Goal: Information Seeking & Learning: Learn about a topic

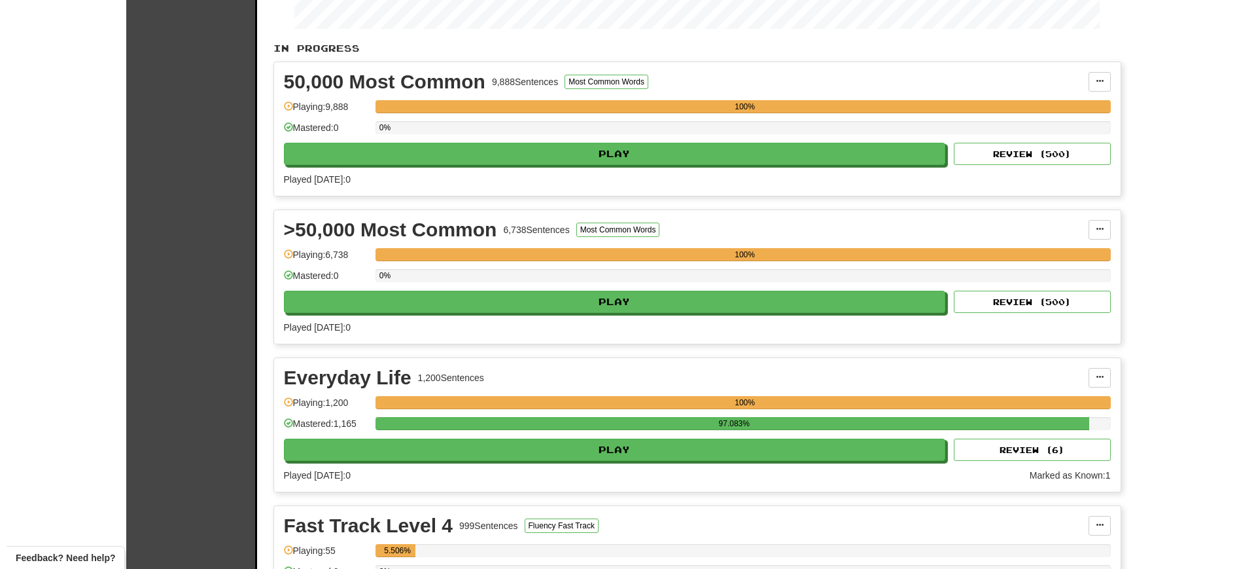
scroll to position [238, 0]
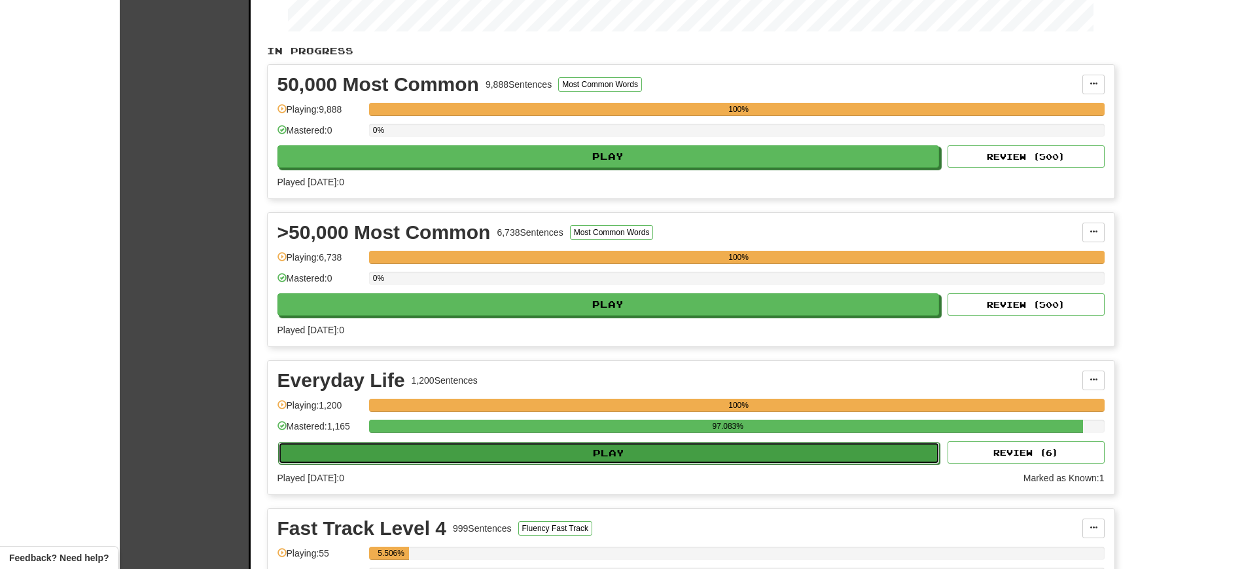
click at [914, 457] on button "Play" at bounding box center [609, 453] width 662 height 22
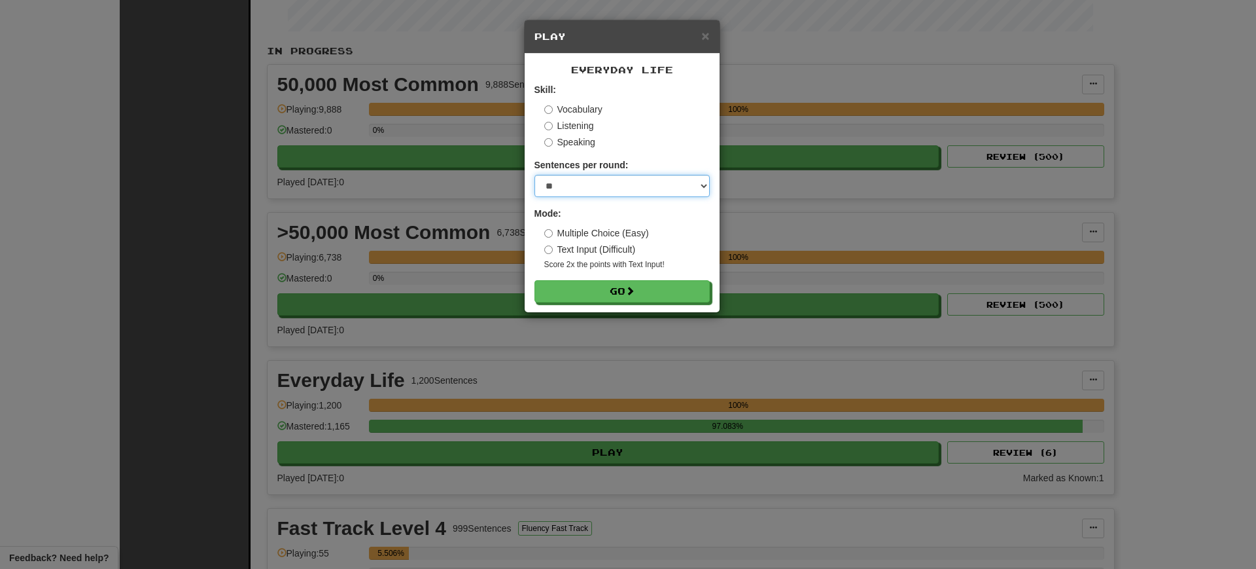
click at [604, 189] on select "* ** ** ** ** ** *** ********" at bounding box center [622, 186] width 175 height 22
select select "*"
click at [535, 175] on select "* ** ** ** ** ** *** ********" at bounding box center [622, 186] width 175 height 22
click at [595, 295] on button "Go" at bounding box center [622, 292] width 175 height 22
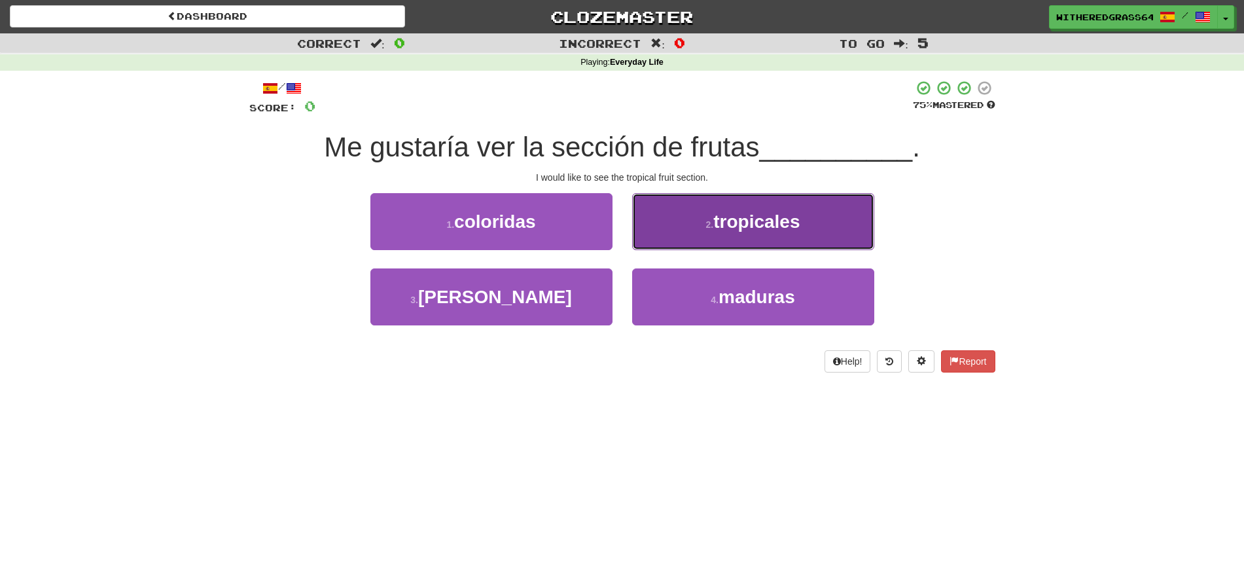
click at [769, 224] on span "tropicales" at bounding box center [756, 221] width 86 height 20
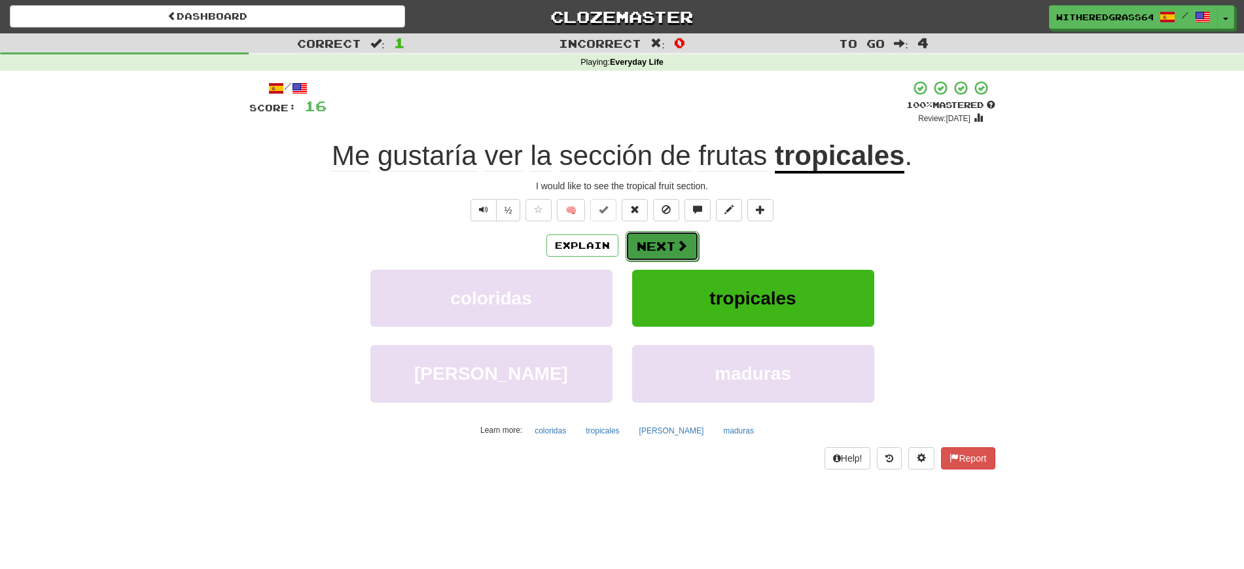
click at [677, 246] on span at bounding box center [682, 245] width 12 height 12
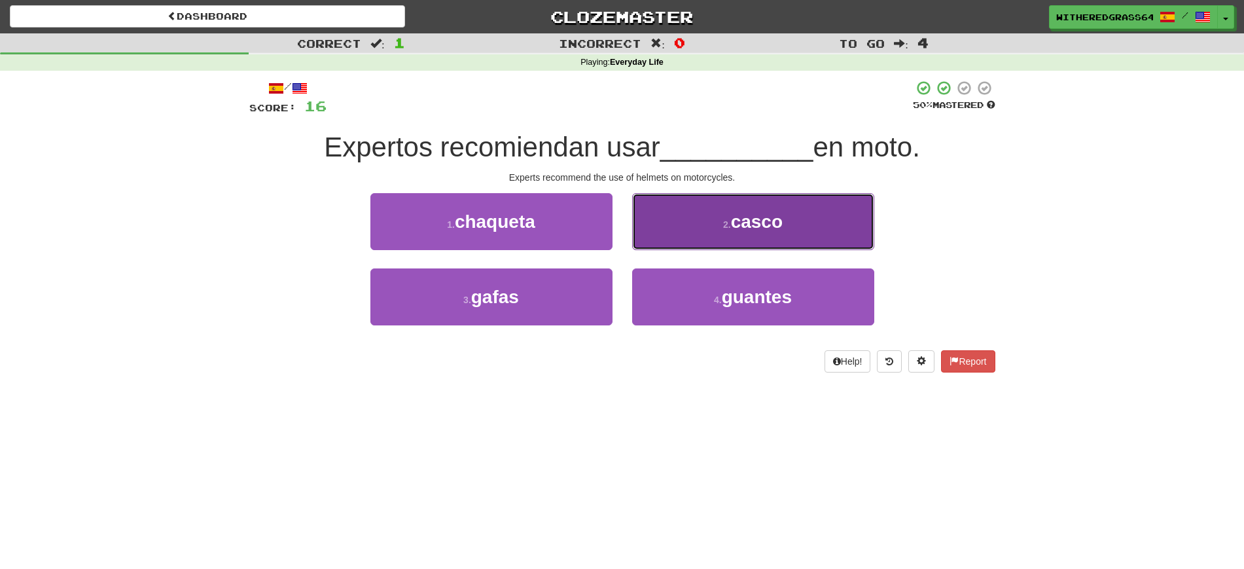
click at [749, 215] on span "casco" at bounding box center [757, 221] width 52 height 20
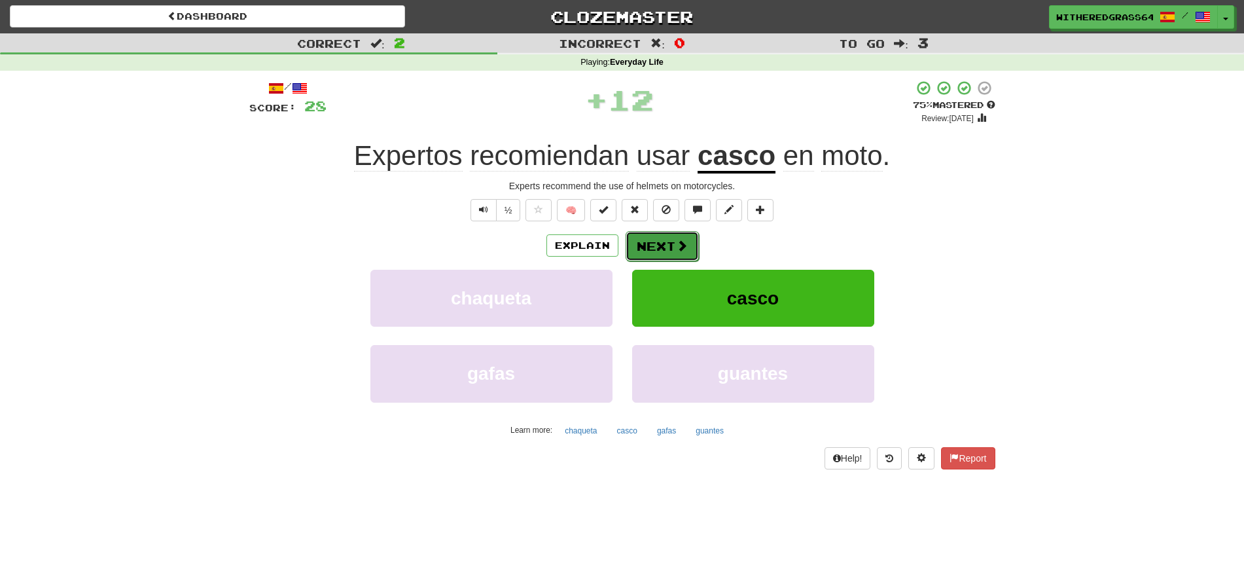
click at [681, 249] on span at bounding box center [682, 245] width 12 height 12
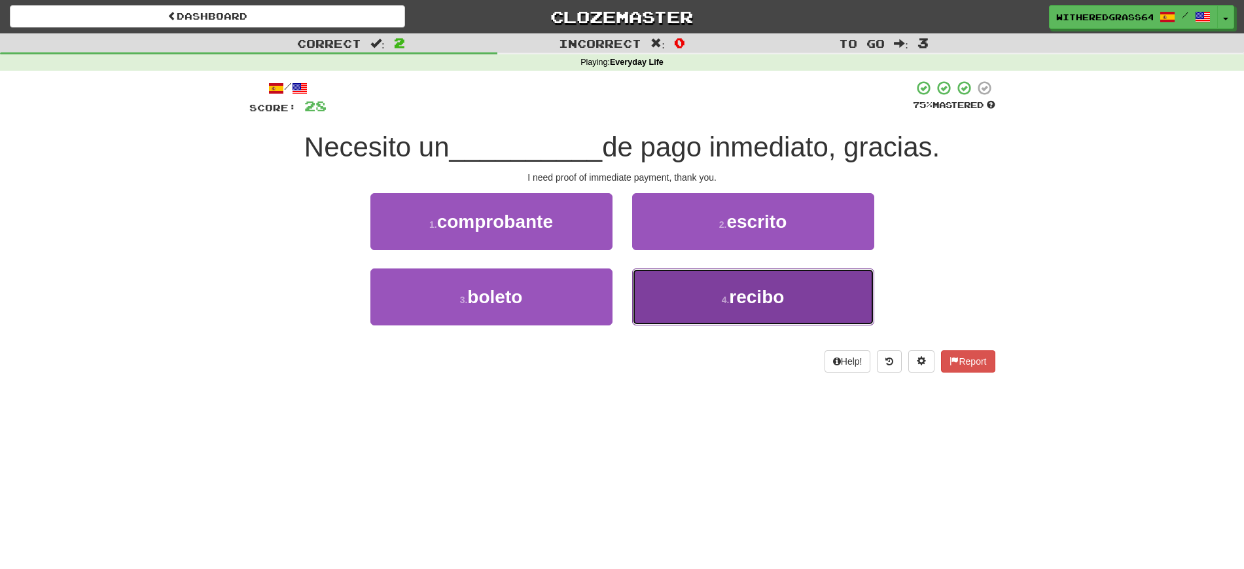
click at [674, 294] on button "4 . recibo" at bounding box center [753, 296] width 242 height 57
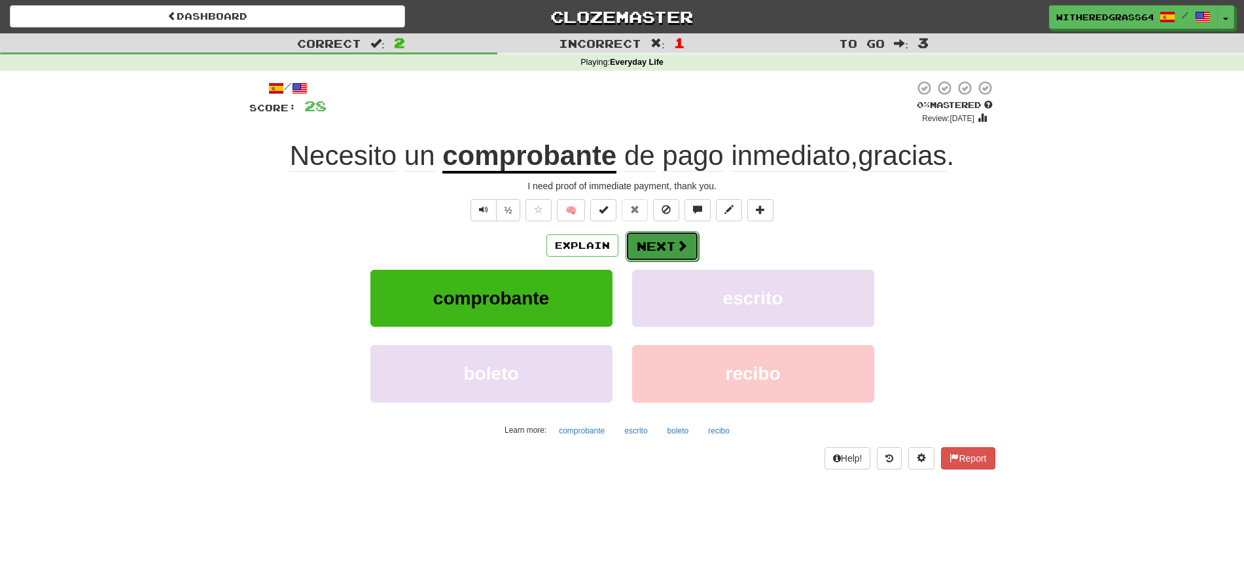
click at [661, 247] on button "Next" at bounding box center [661, 246] width 73 height 30
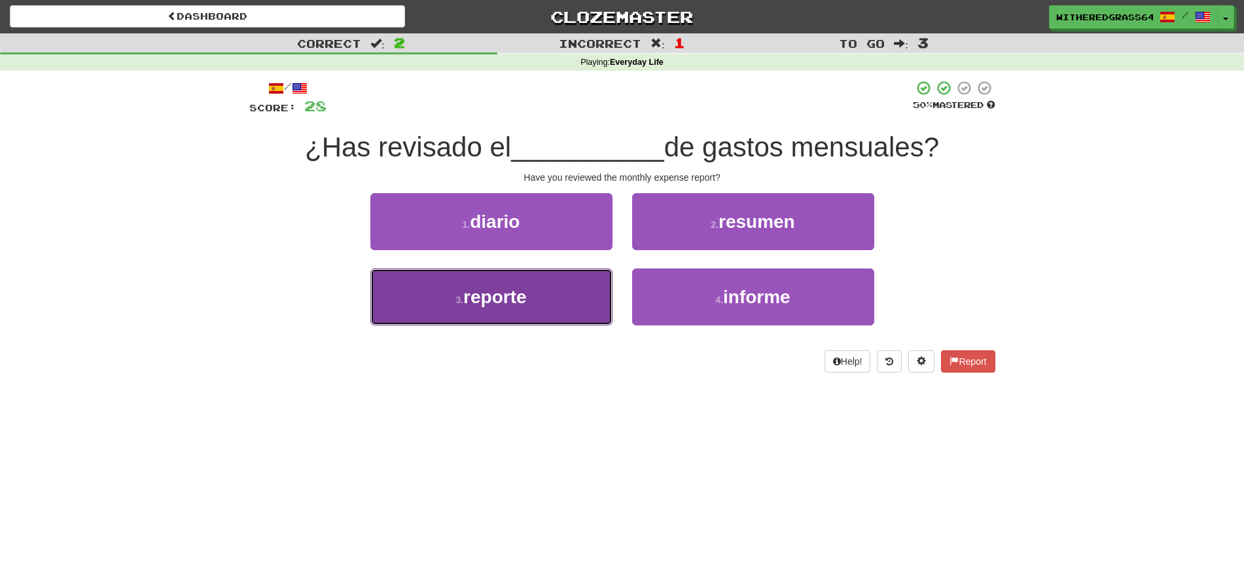
click at [557, 296] on button "3 . reporte" at bounding box center [491, 296] width 242 height 57
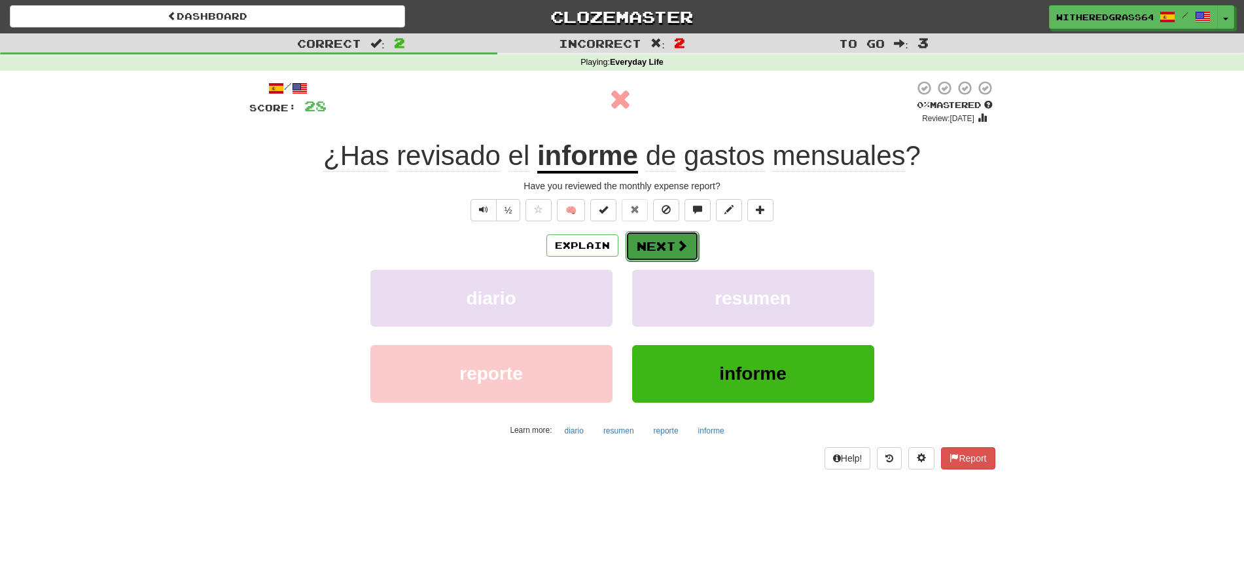
click at [660, 248] on button "Next" at bounding box center [661, 246] width 73 height 30
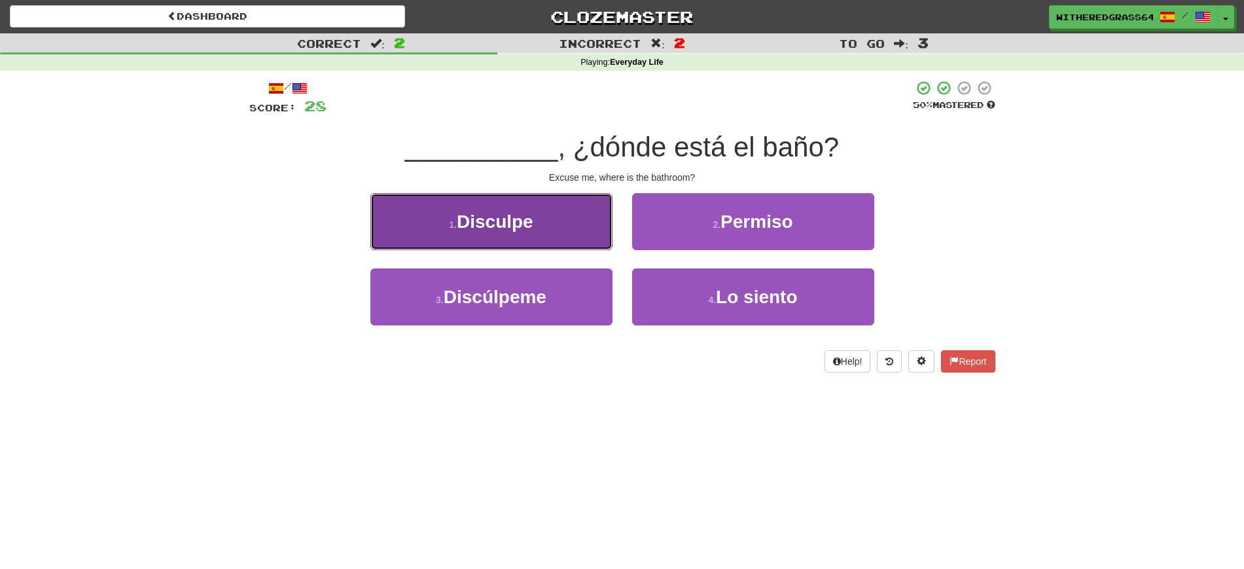
click at [566, 233] on button "1 . Disculpe" at bounding box center [491, 221] width 242 height 57
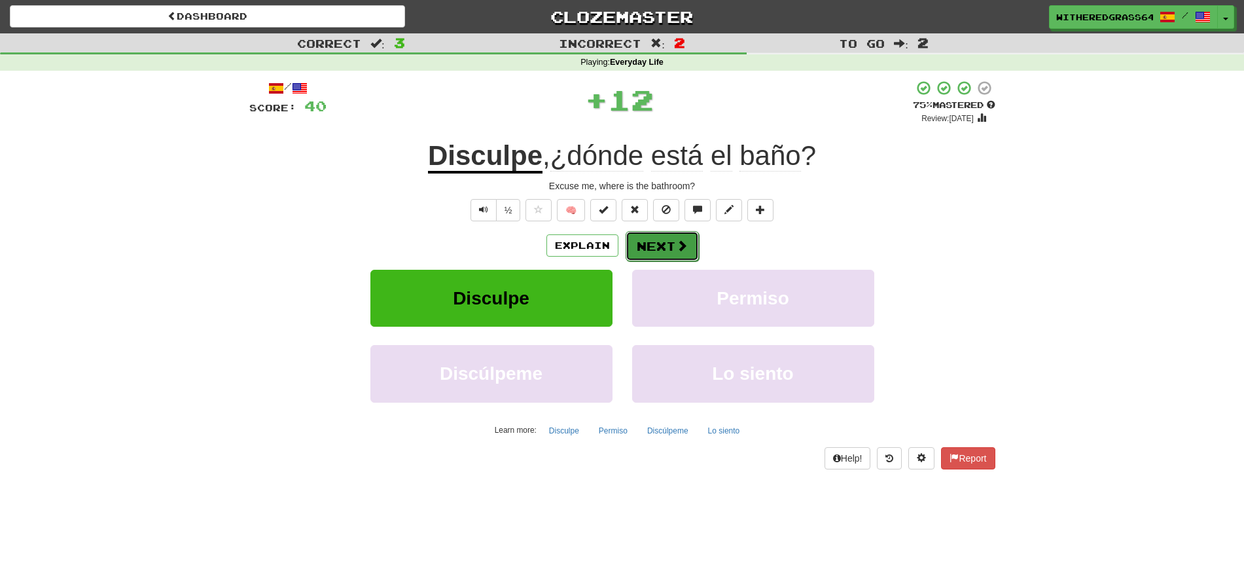
click at [661, 243] on button "Next" at bounding box center [661, 246] width 73 height 30
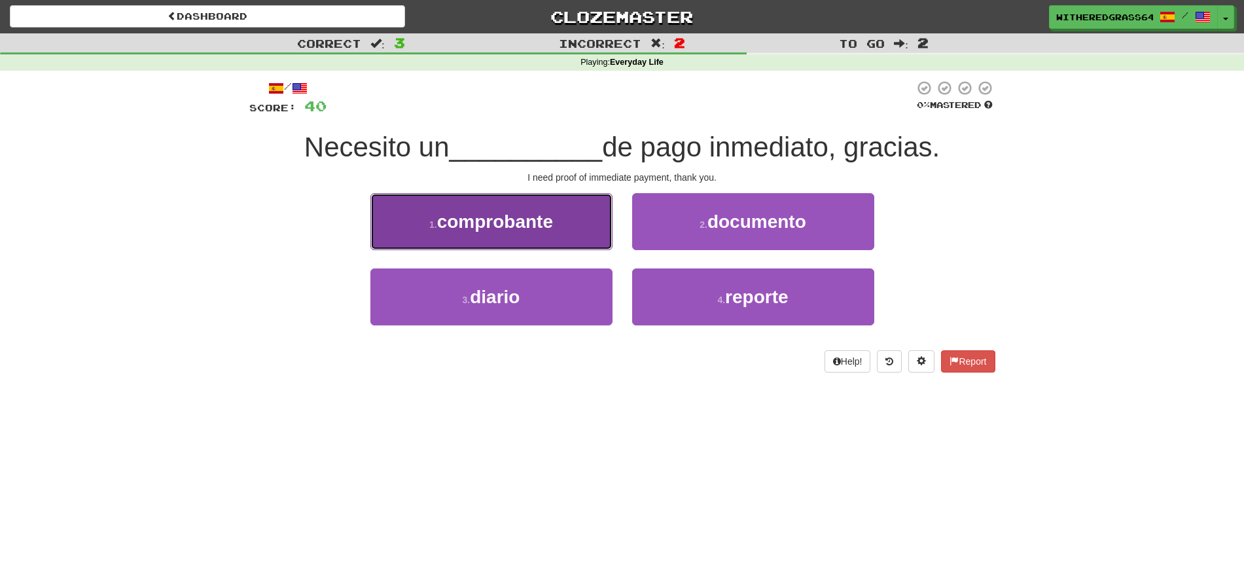
click at [567, 235] on button "1 . comprobante" at bounding box center [491, 221] width 242 height 57
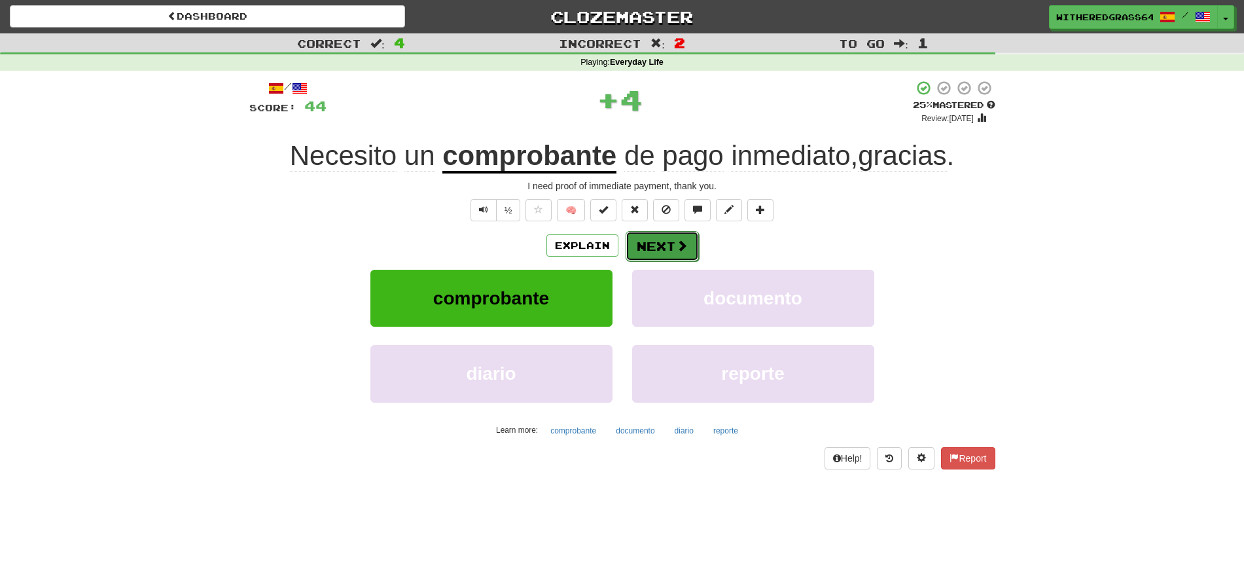
click at [665, 251] on button "Next" at bounding box center [661, 246] width 73 height 30
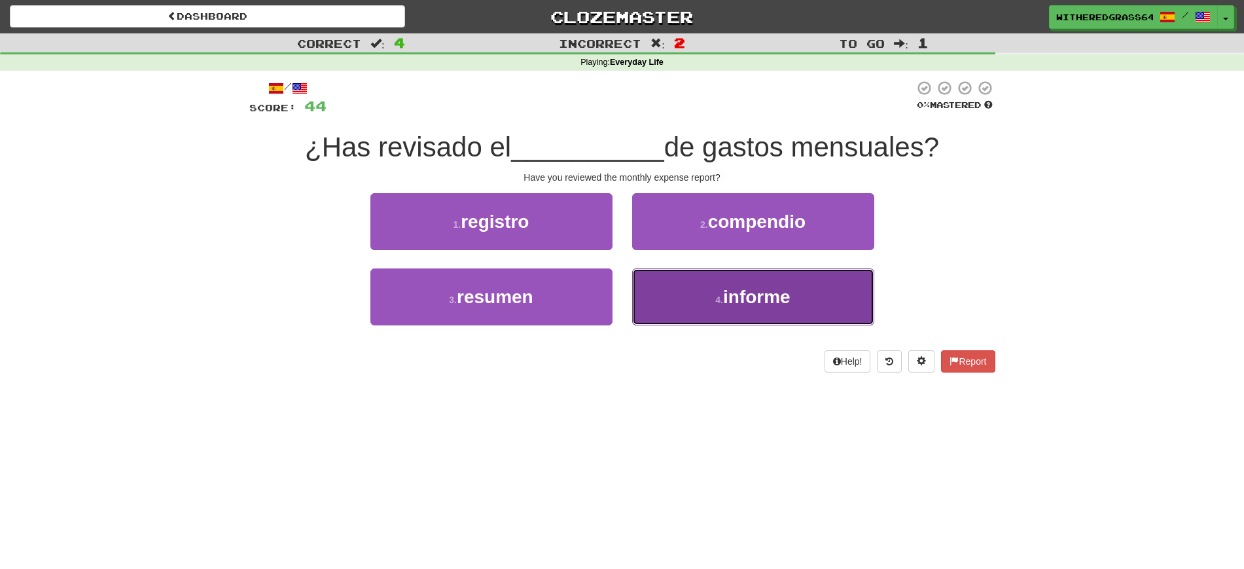
click at [678, 285] on button "4 . informe" at bounding box center [753, 296] width 242 height 57
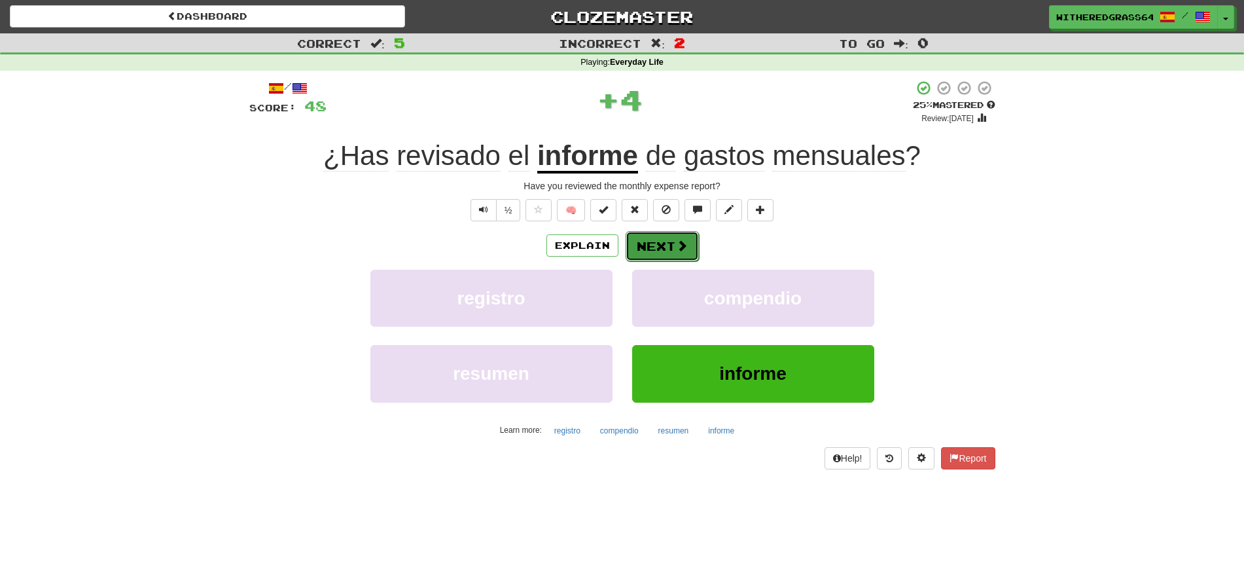
click at [652, 244] on button "Next" at bounding box center [661, 246] width 73 height 30
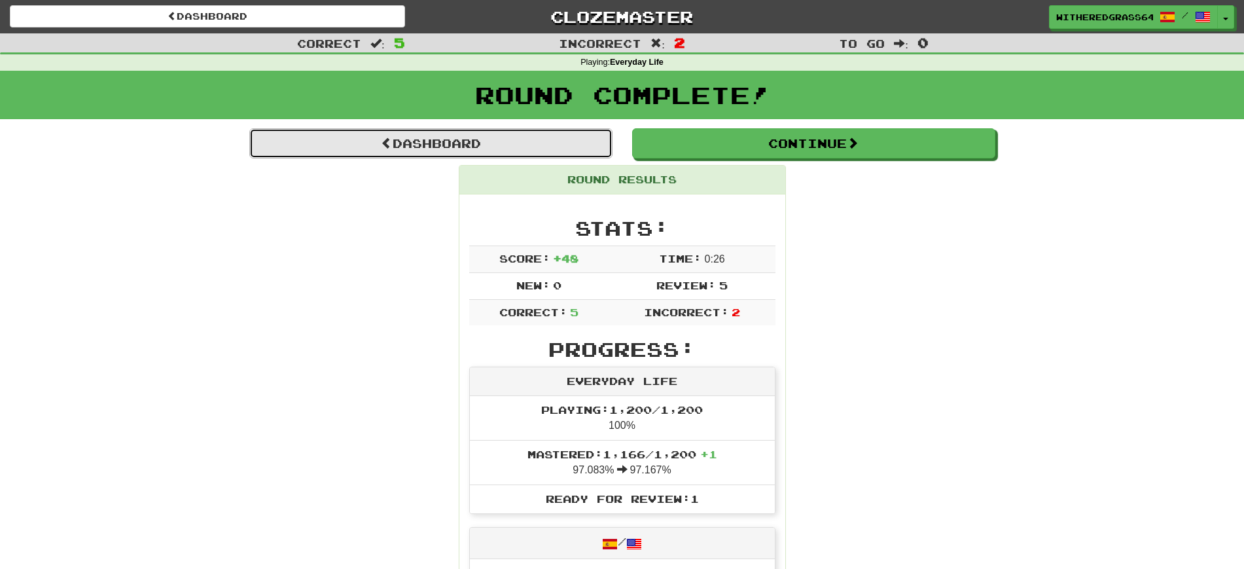
click at [506, 150] on link "Dashboard" at bounding box center [430, 143] width 363 height 30
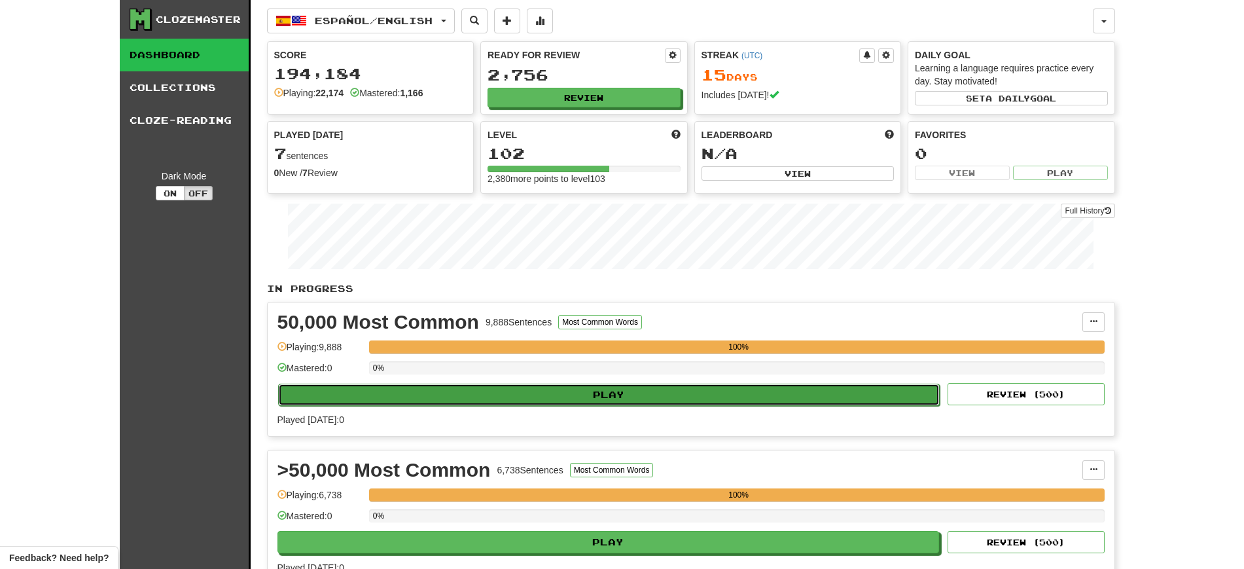
click at [655, 390] on button "Play" at bounding box center [609, 394] width 662 height 22
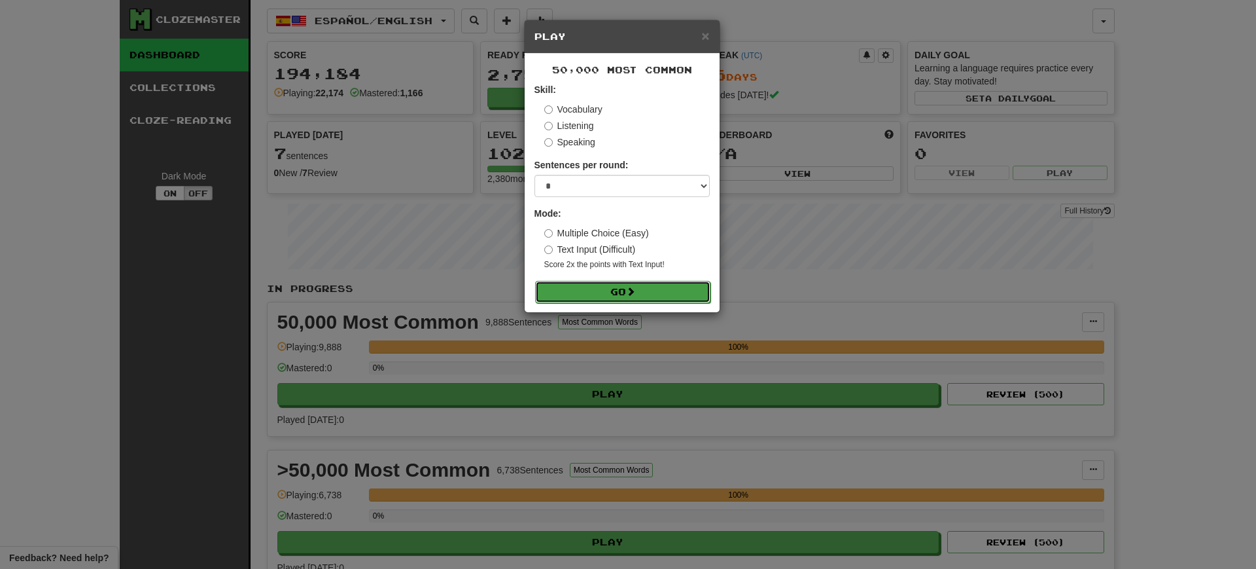
click at [648, 294] on button "Go" at bounding box center [622, 292] width 175 height 22
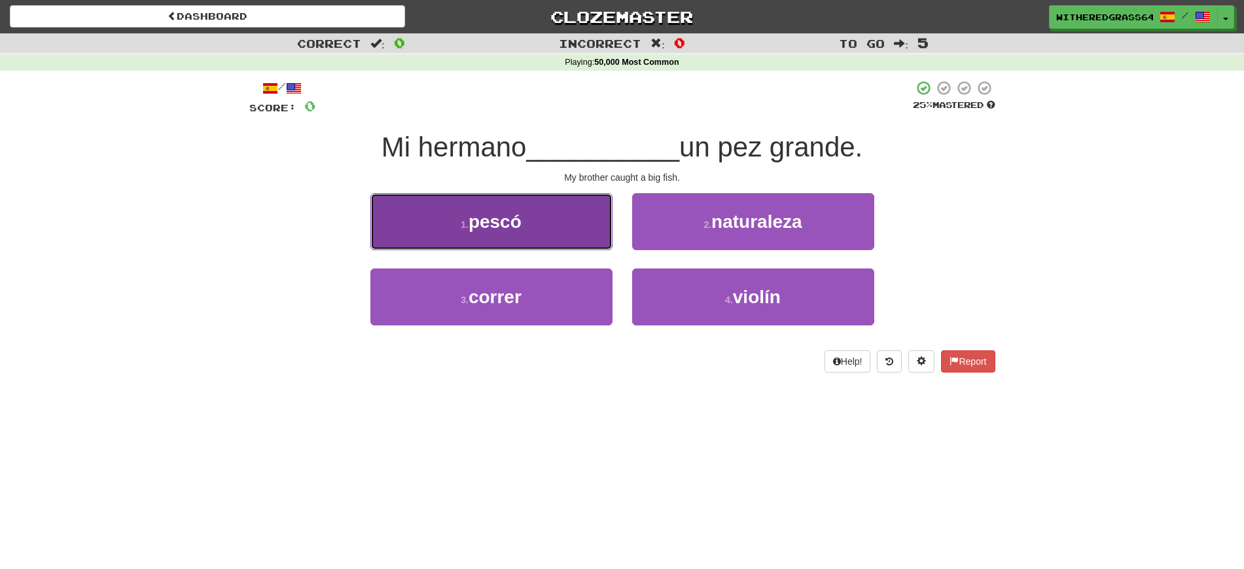
click at [550, 204] on button "1 . pescó" at bounding box center [491, 221] width 242 height 57
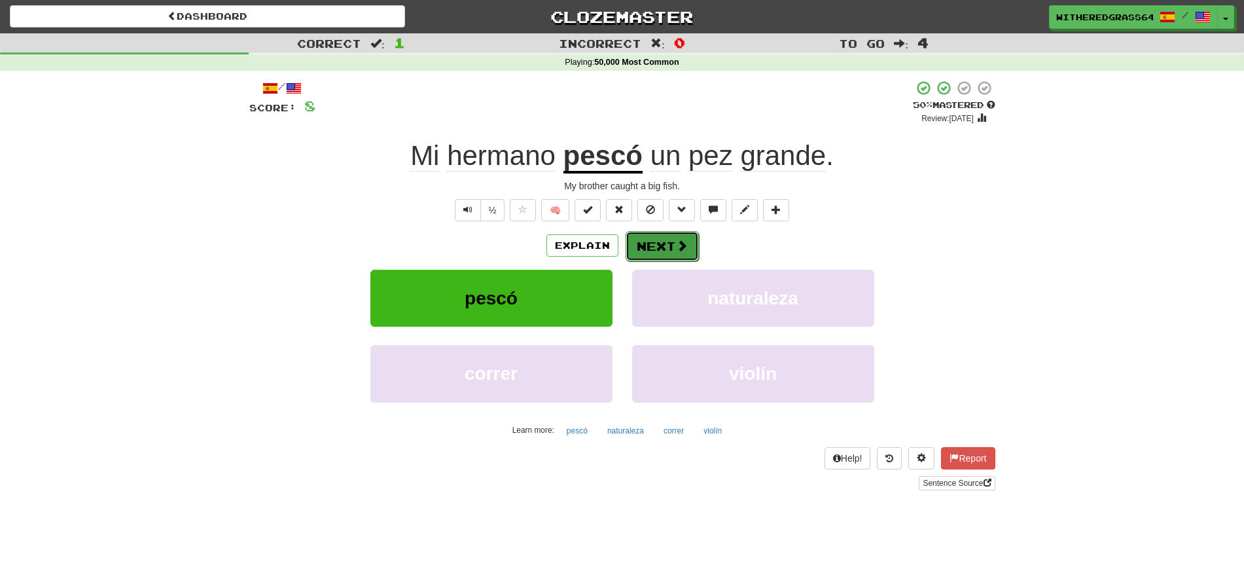
click at [677, 246] on span at bounding box center [682, 245] width 12 height 12
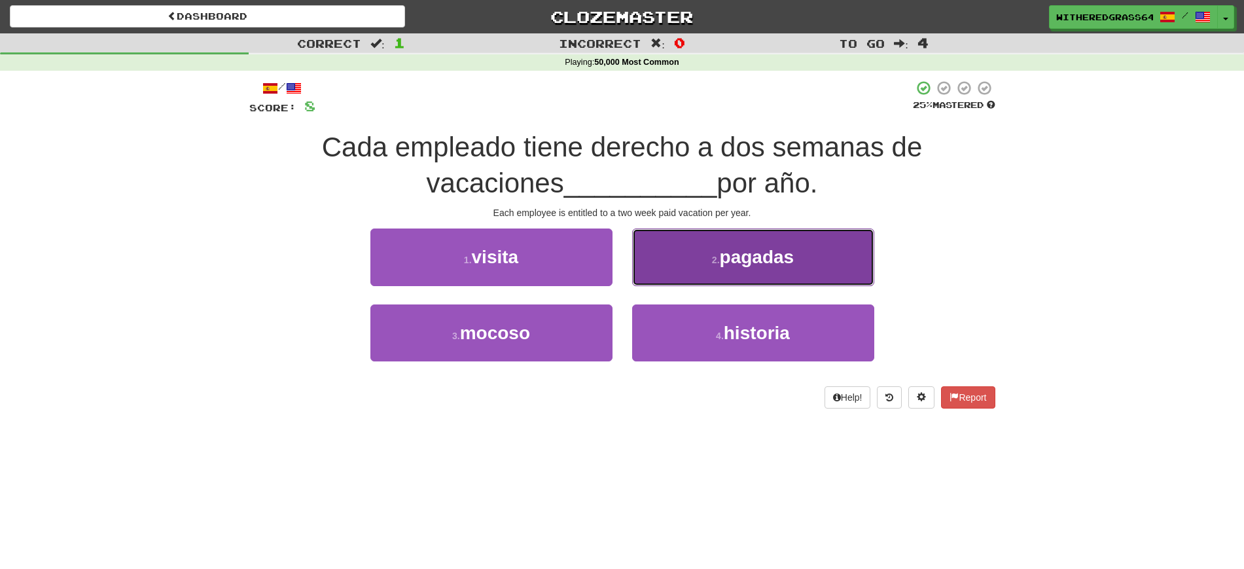
click at [680, 267] on button "2 . pagadas" at bounding box center [753, 256] width 242 height 57
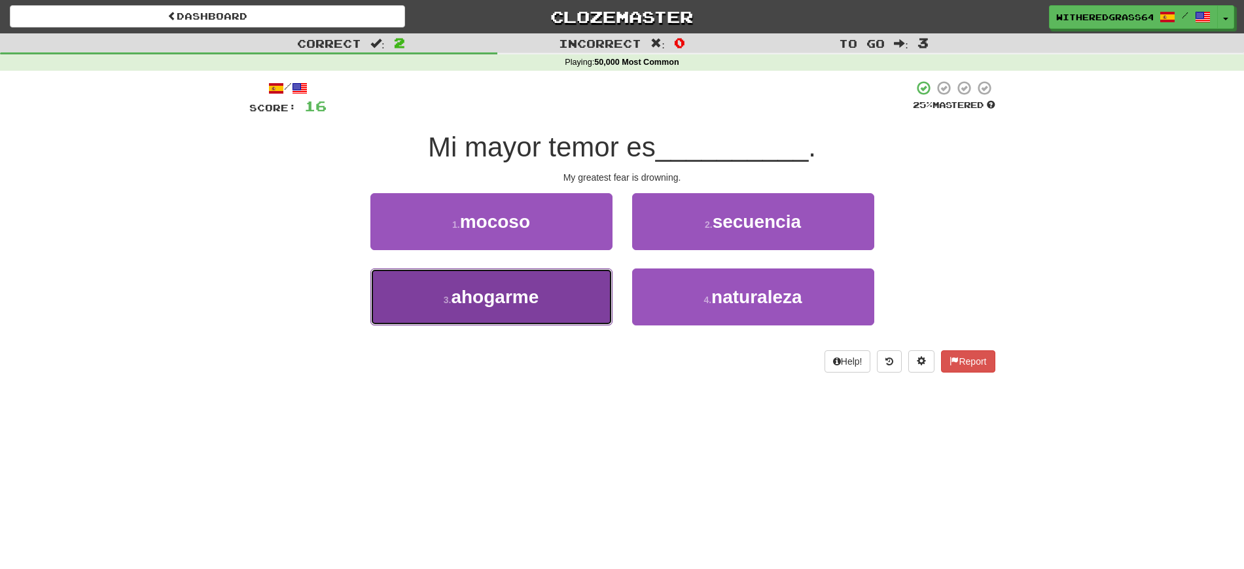
click at [549, 296] on button "3 . ahogarme" at bounding box center [491, 296] width 242 height 57
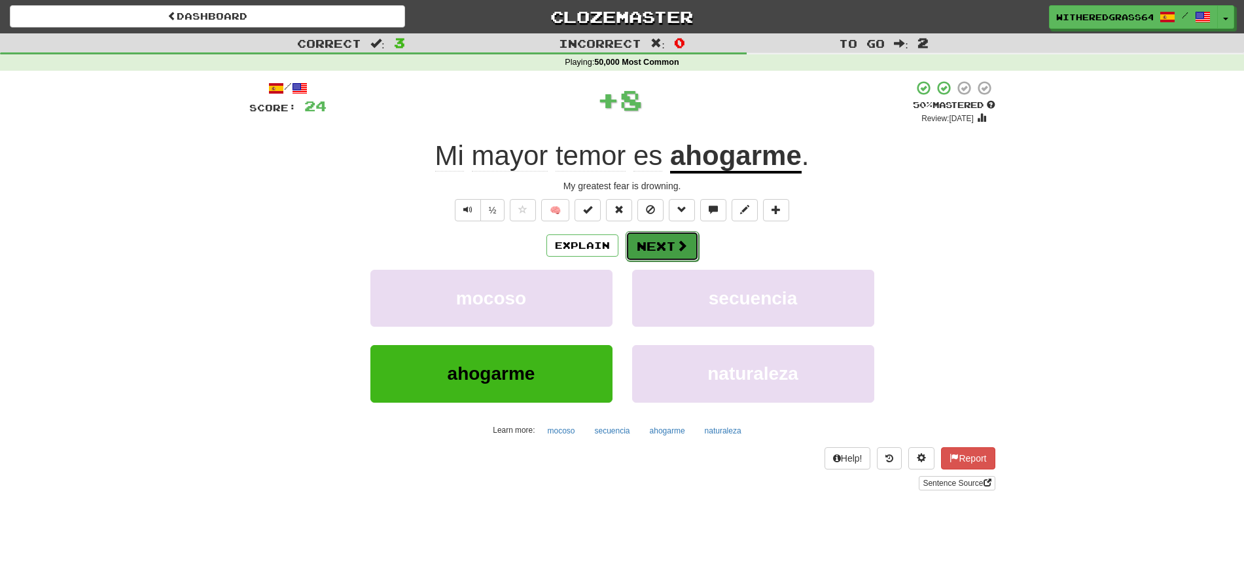
click at [662, 247] on button "Next" at bounding box center [661, 246] width 73 height 30
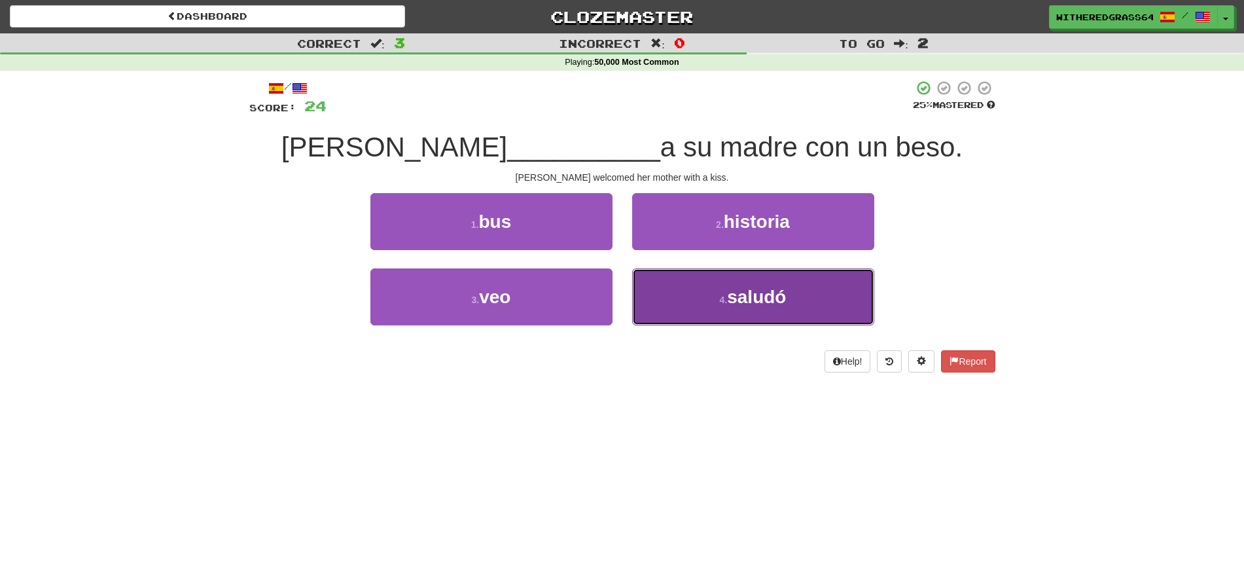
click at [689, 289] on button "4 . saludó" at bounding box center [753, 296] width 242 height 57
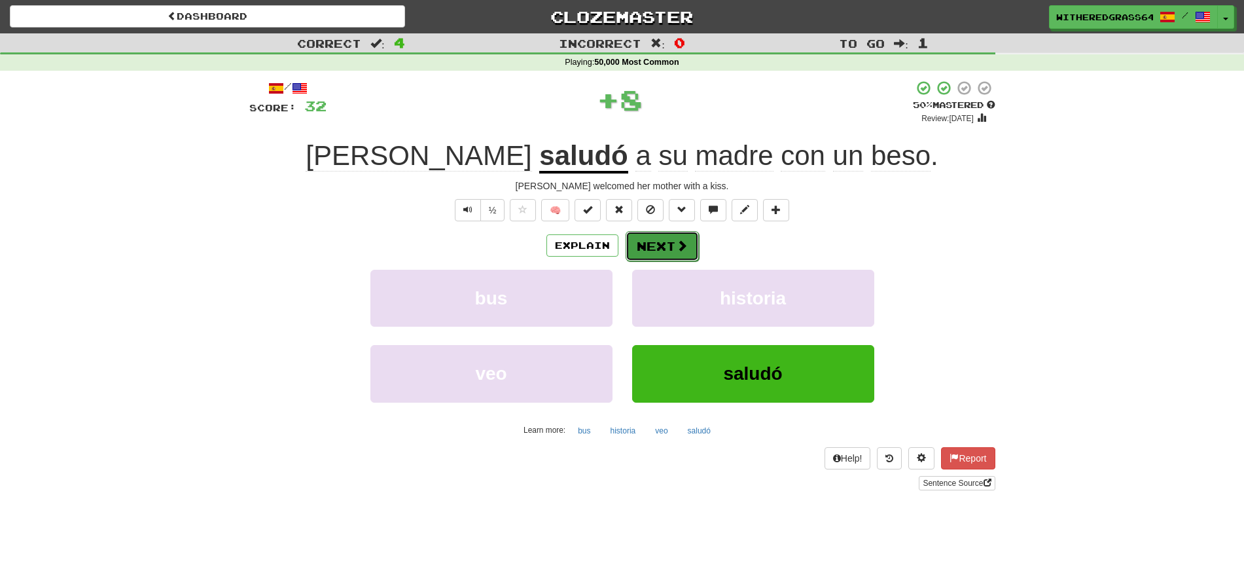
click at [654, 248] on button "Next" at bounding box center [661, 246] width 73 height 30
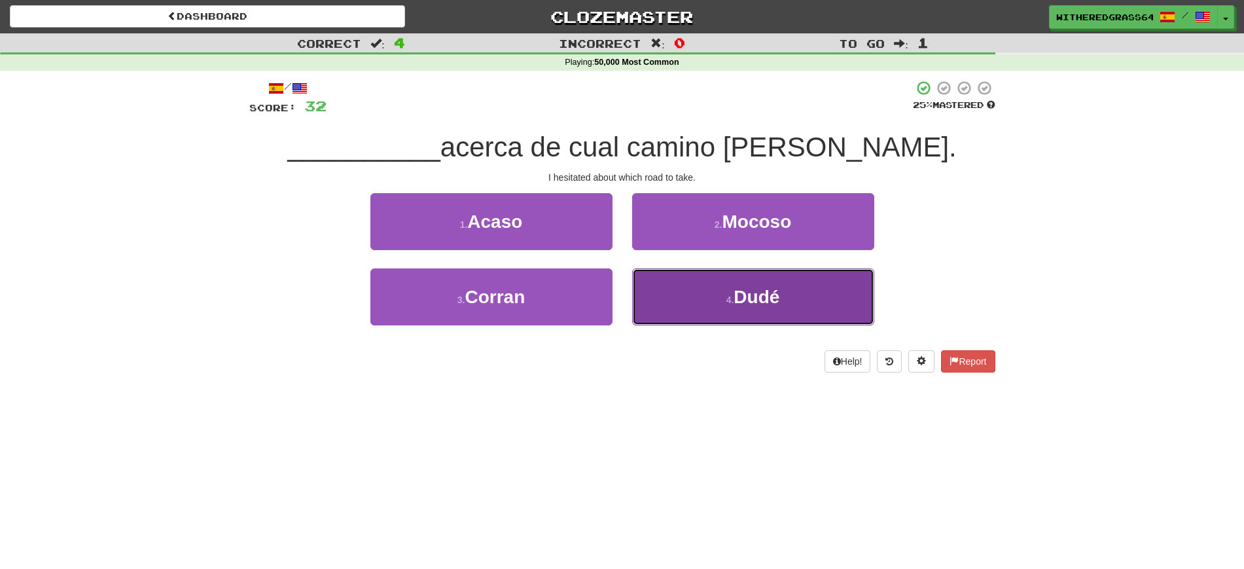
click at [679, 288] on button "4 . Dudé" at bounding box center [753, 296] width 242 height 57
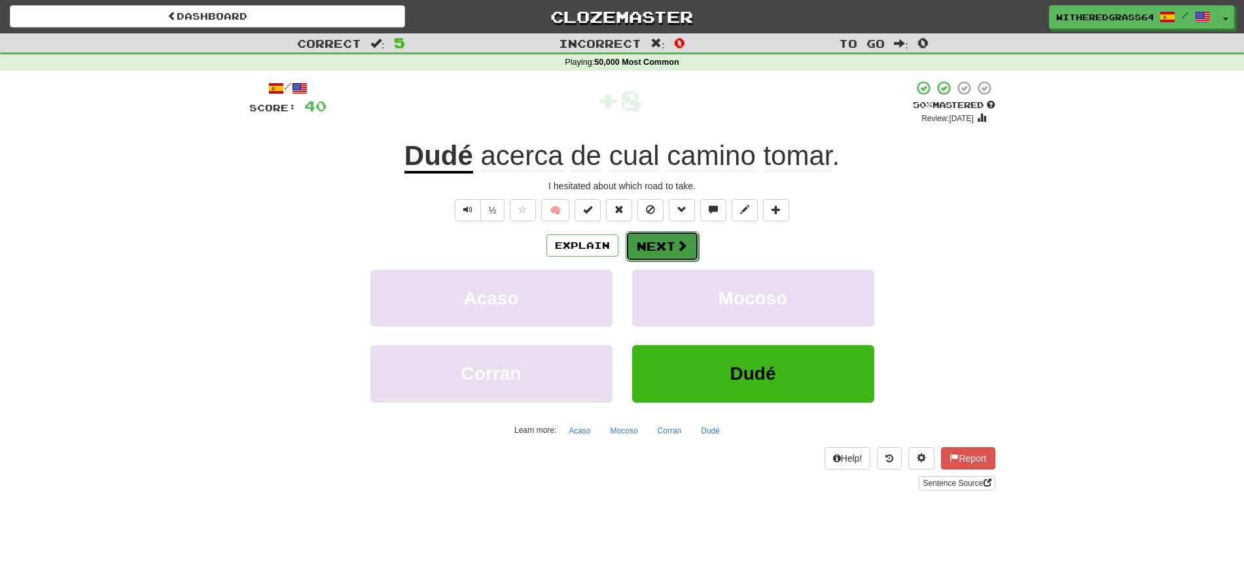
click at [666, 237] on button "Next" at bounding box center [661, 246] width 73 height 30
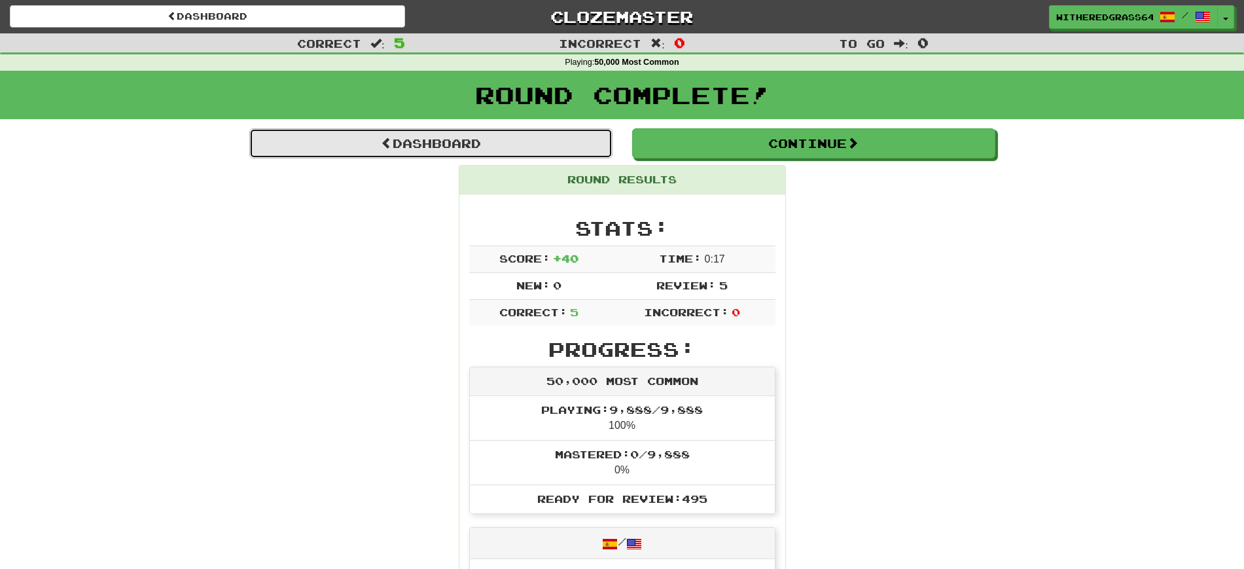
click at [509, 149] on link "Dashboard" at bounding box center [430, 143] width 363 height 30
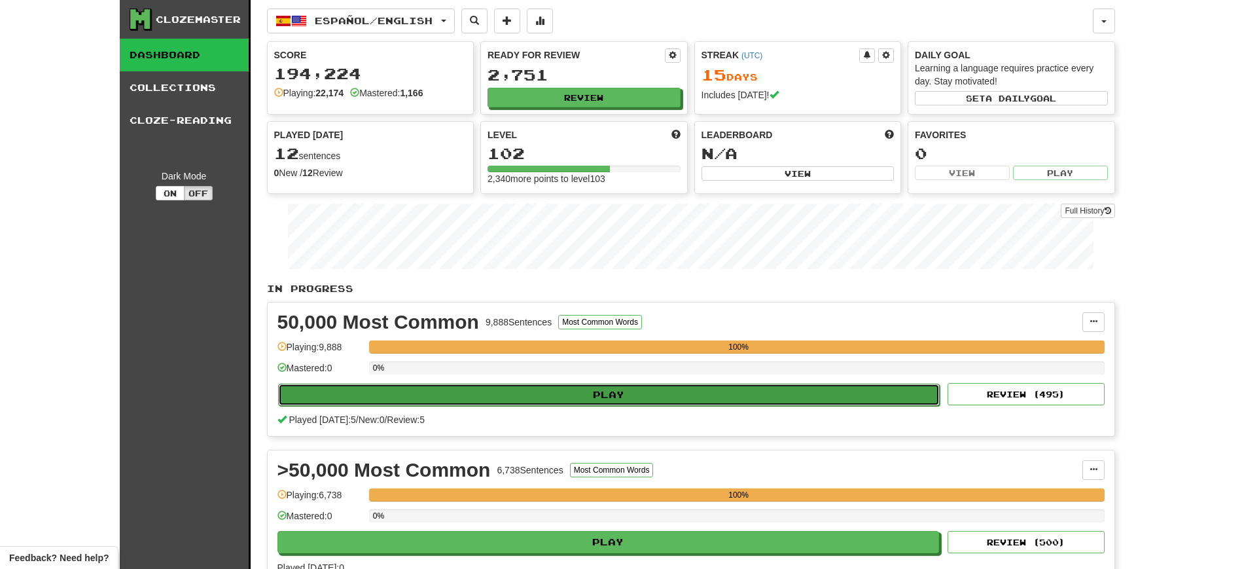
click at [590, 393] on button "Play" at bounding box center [609, 394] width 662 height 22
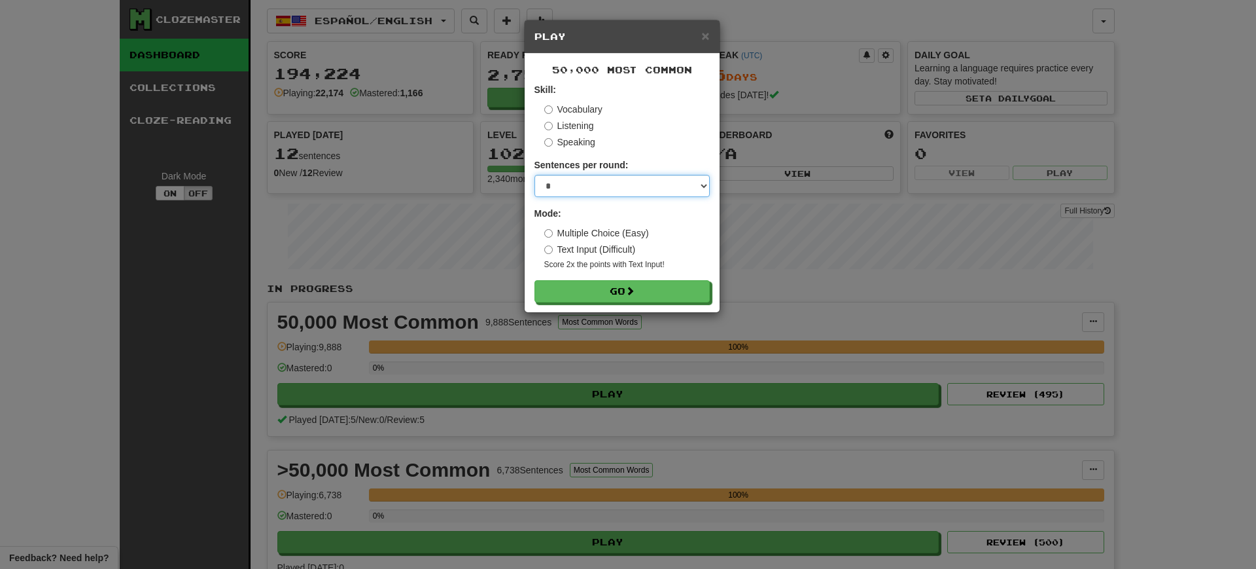
click at [567, 182] on select "* ** ** ** ** ** *** ********" at bounding box center [622, 186] width 175 height 22
select select "**"
click at [535, 175] on select "* ** ** ** ** ** *** ********" at bounding box center [622, 186] width 175 height 22
click at [572, 283] on button "Go" at bounding box center [622, 292] width 175 height 22
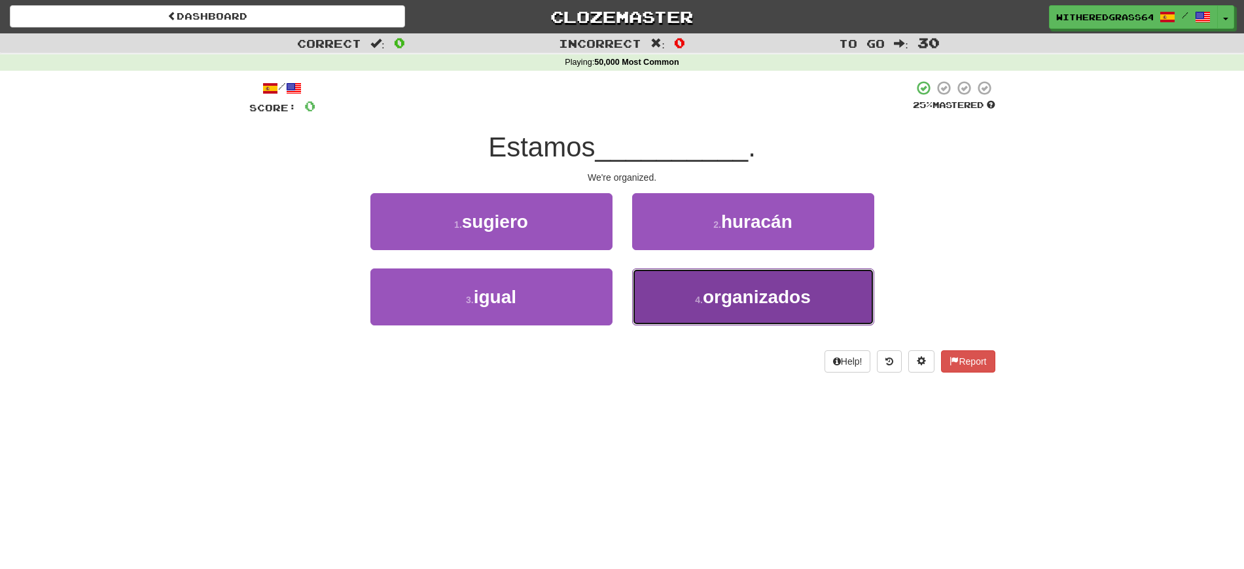
click at [684, 298] on button "4 . organizados" at bounding box center [753, 296] width 242 height 57
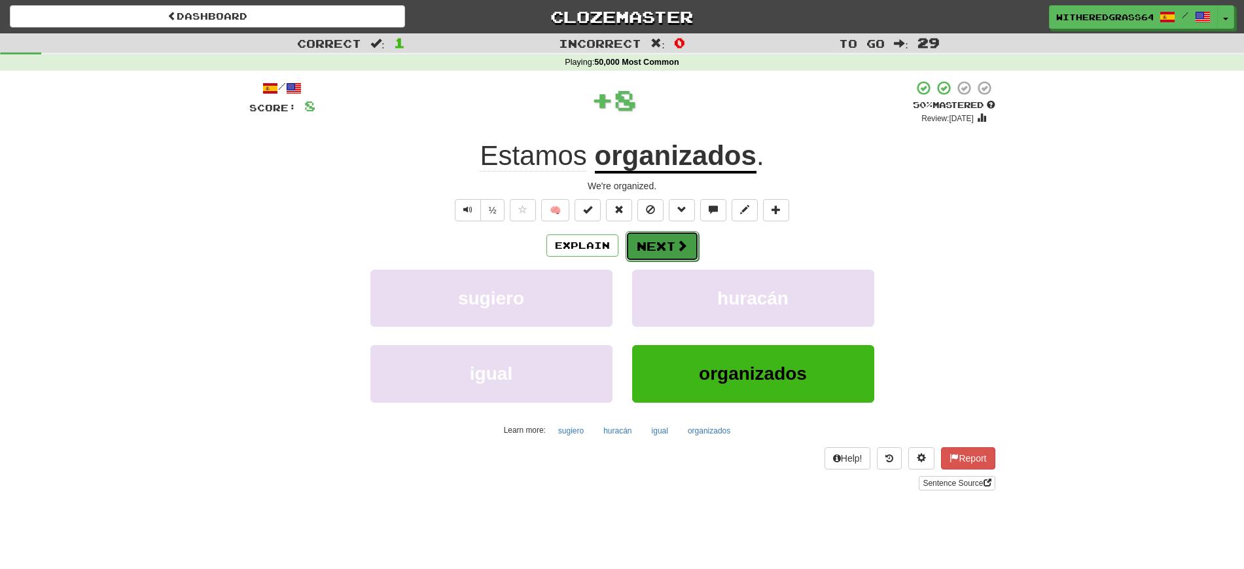
click at [653, 248] on button "Next" at bounding box center [661, 246] width 73 height 30
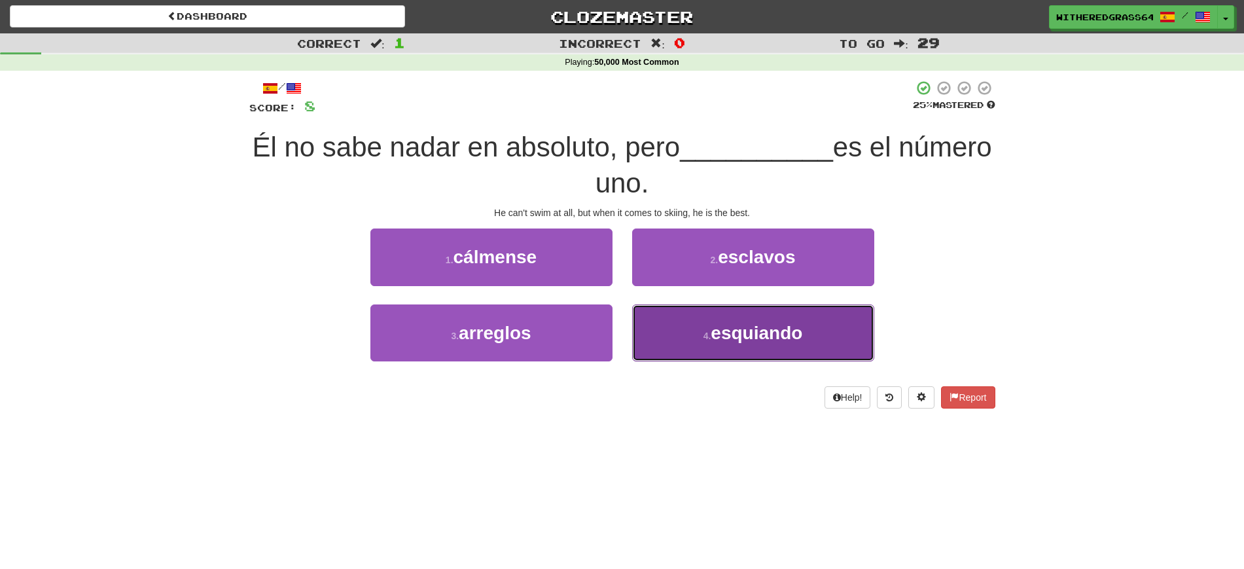
click at [680, 330] on button "4 . esquiando" at bounding box center [753, 332] width 242 height 57
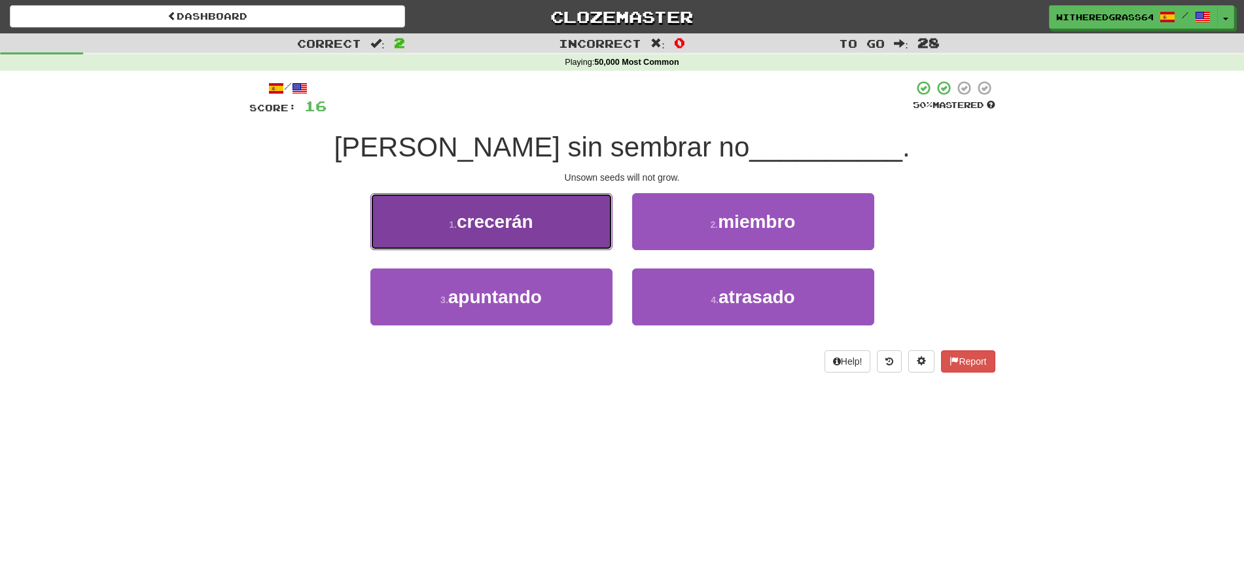
click at [560, 232] on button "1 . [GEOGRAPHIC_DATA]" at bounding box center [491, 221] width 242 height 57
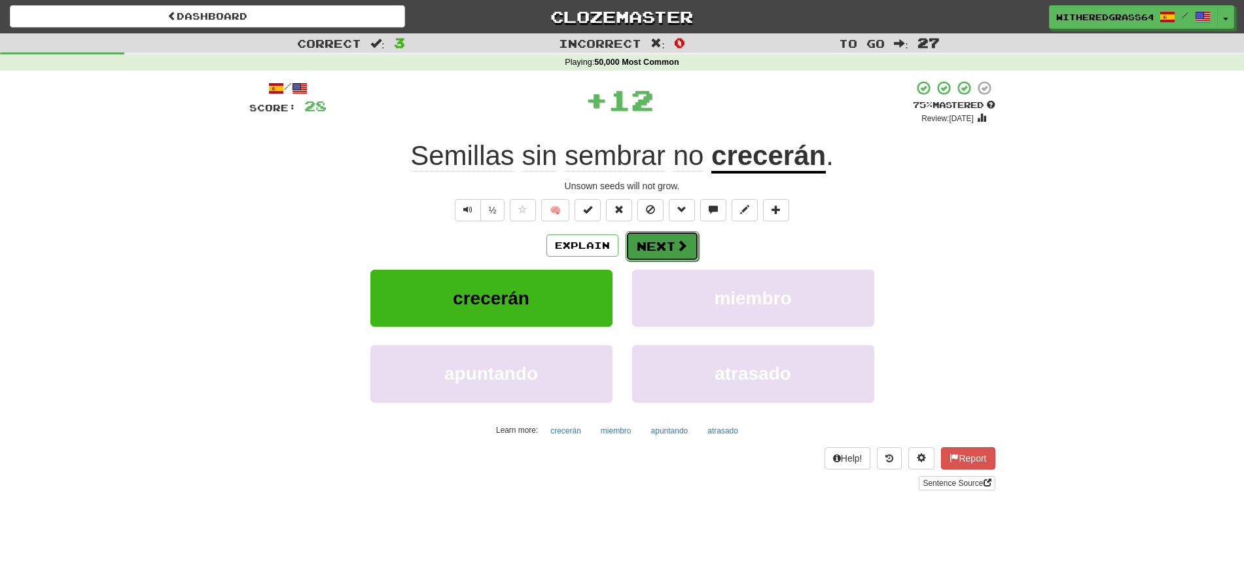
click at [653, 236] on button "Next" at bounding box center [661, 246] width 73 height 30
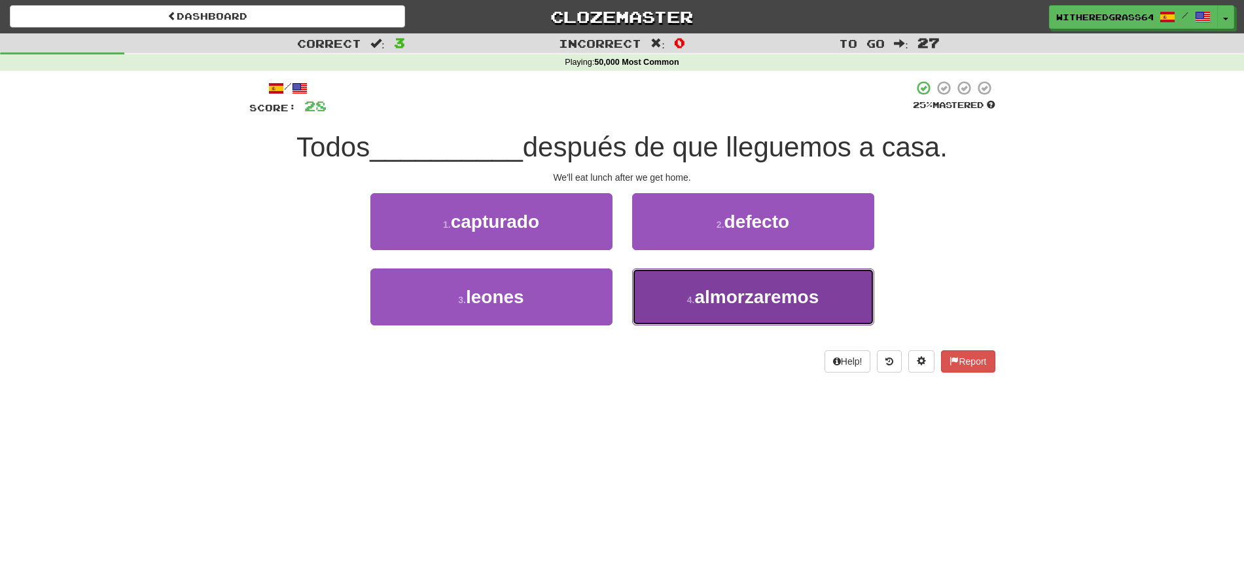
click at [690, 296] on small "4 ." at bounding box center [691, 299] width 8 height 10
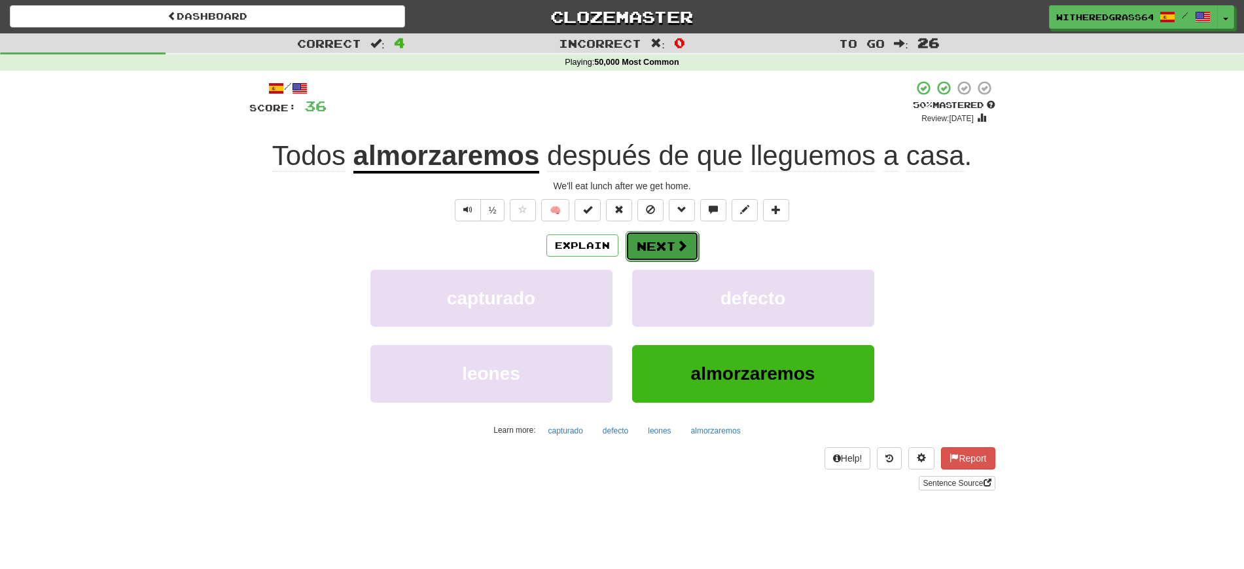
click at [656, 240] on button "Next" at bounding box center [661, 246] width 73 height 30
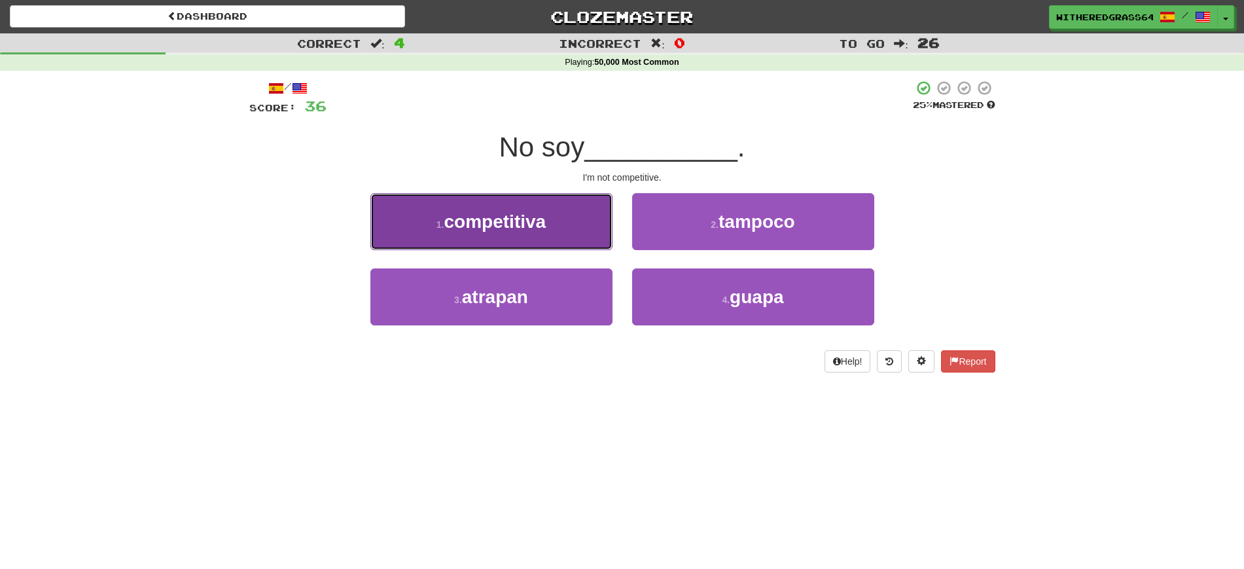
click at [576, 239] on button "1 . competitiva" at bounding box center [491, 221] width 242 height 57
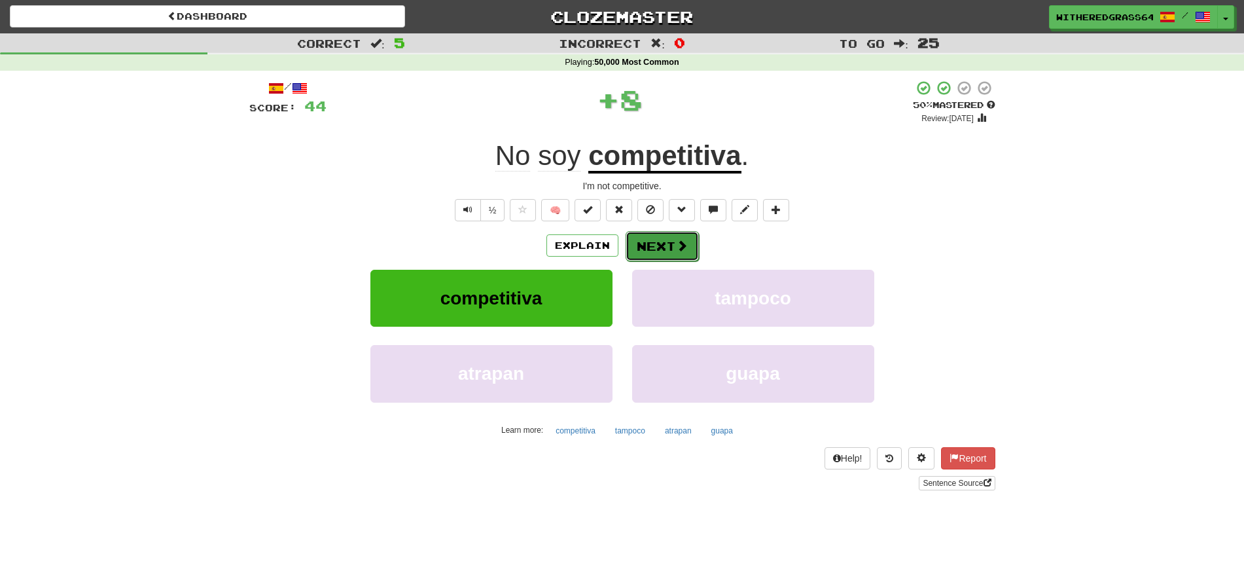
click at [658, 243] on button "Next" at bounding box center [661, 246] width 73 height 30
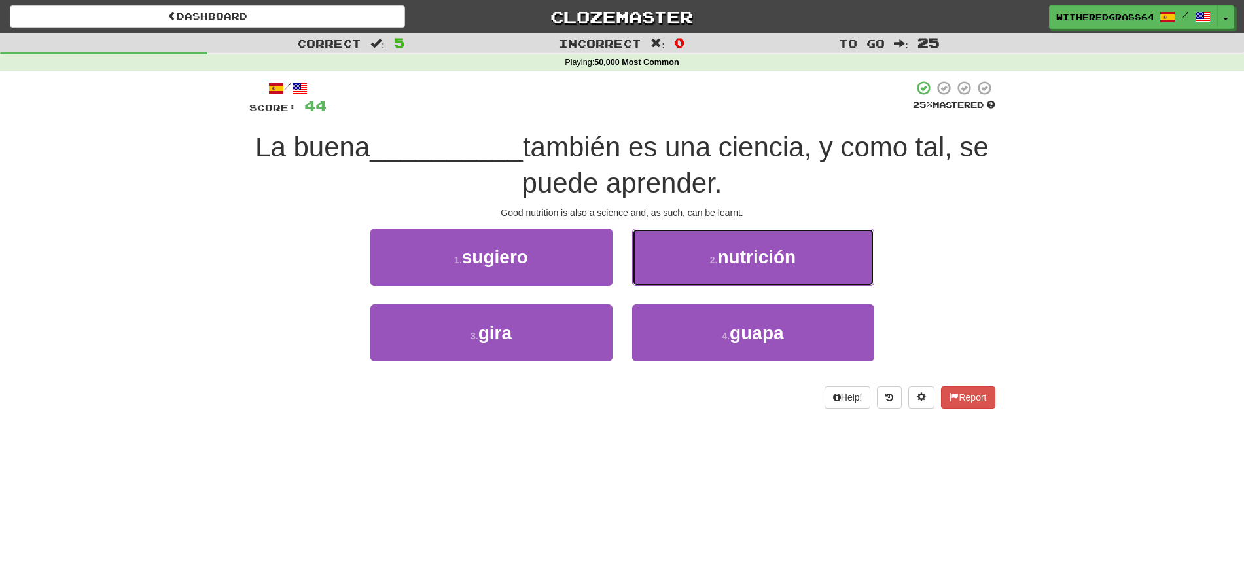
click at [658, 243] on button "2 . nutrición" at bounding box center [753, 256] width 242 height 57
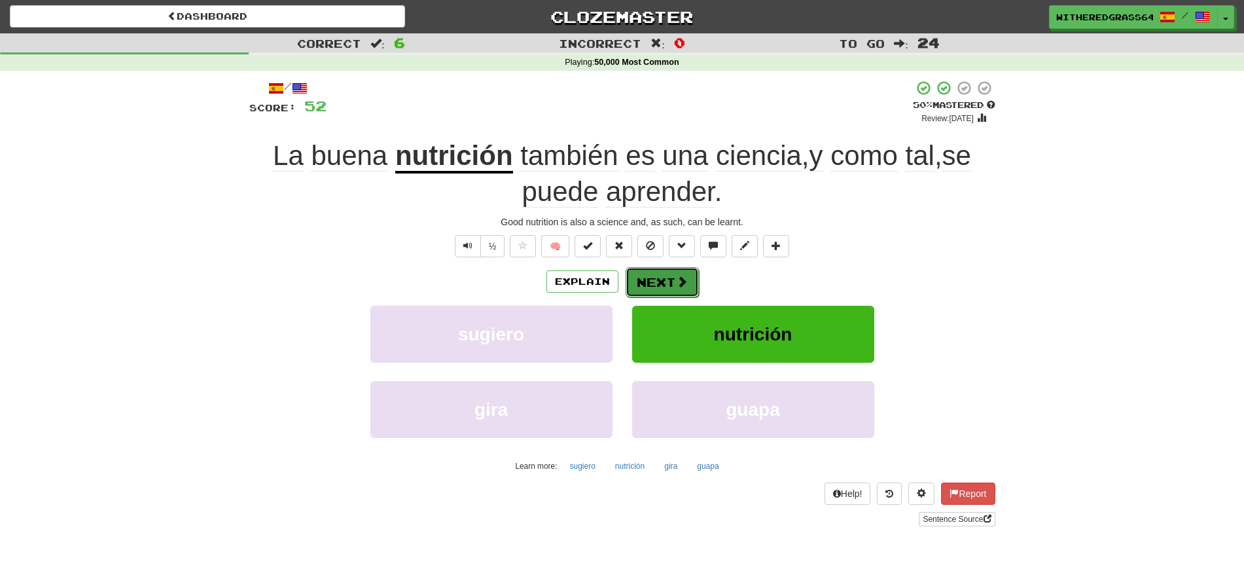
click at [667, 282] on button "Next" at bounding box center [661, 282] width 73 height 30
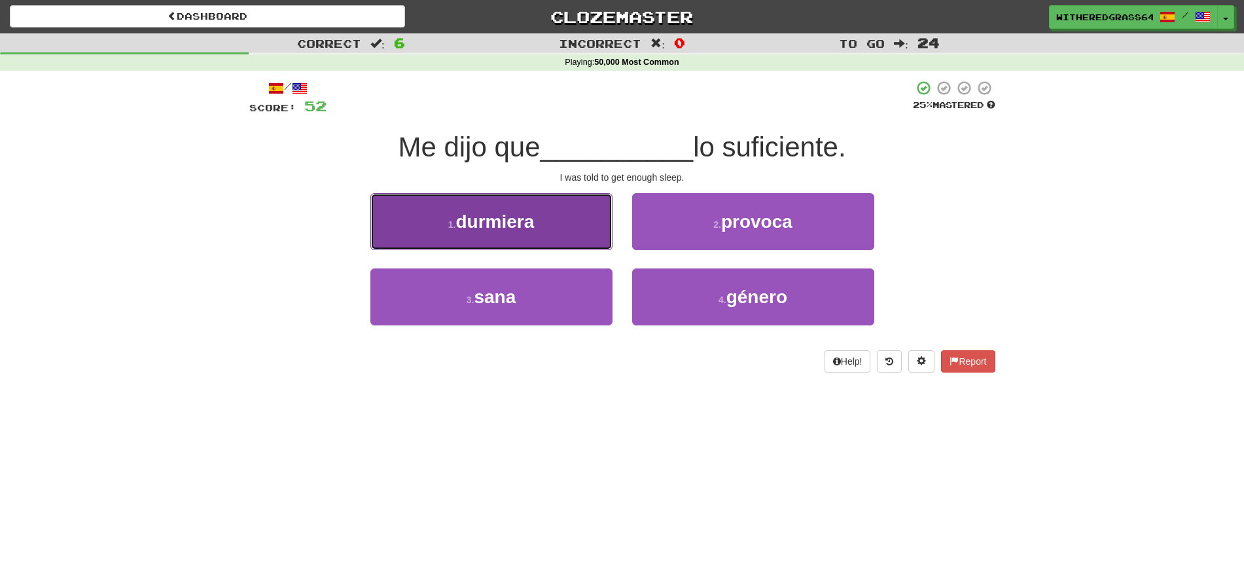
click at [579, 222] on button "1 . durmiera" at bounding box center [491, 221] width 242 height 57
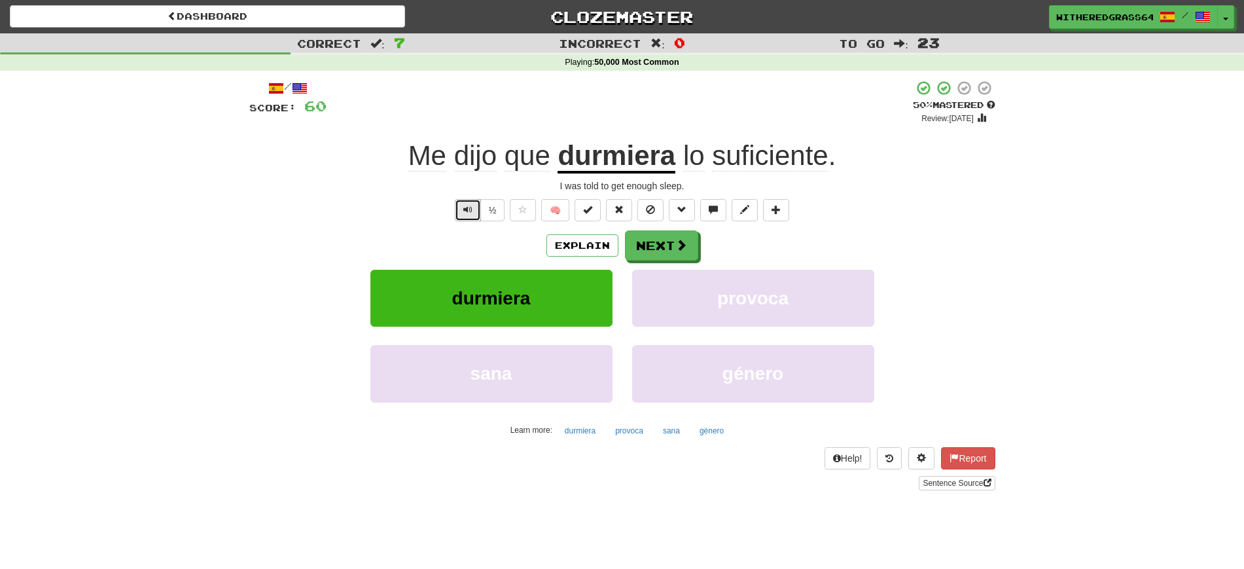
click at [466, 212] on span "Text-to-speech controls" at bounding box center [467, 209] width 9 height 9
click at [588, 245] on button "Explain" at bounding box center [582, 245] width 72 height 22
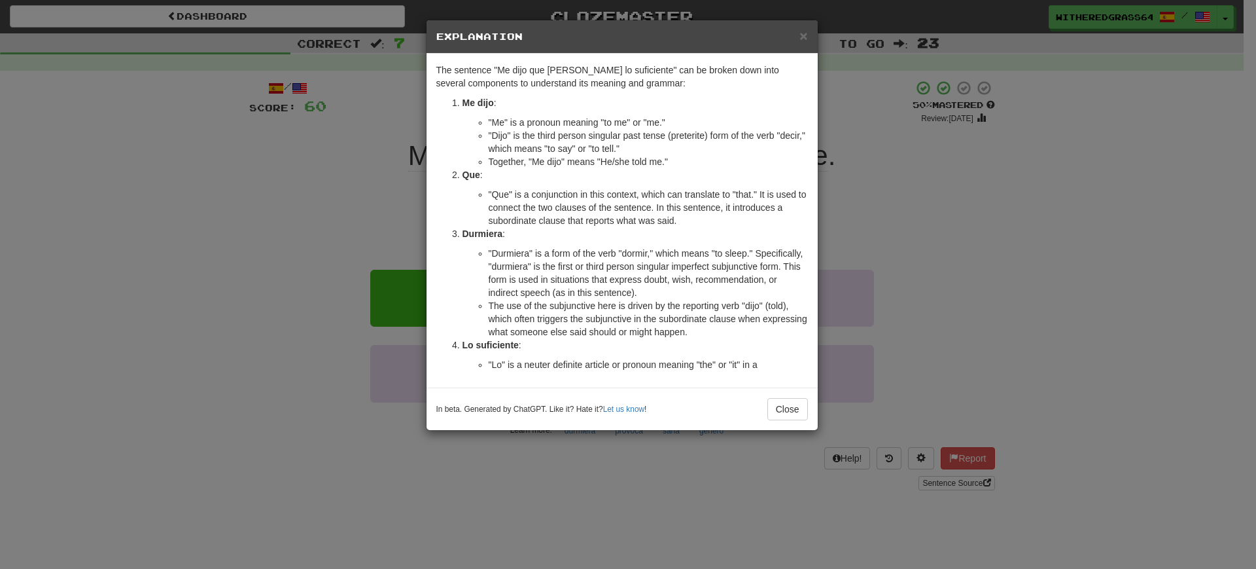
click at [1077, 275] on div "× Explanation The sentence "Me dijo que durmiera lo suficiente" can be broken d…" at bounding box center [628, 284] width 1256 height 569
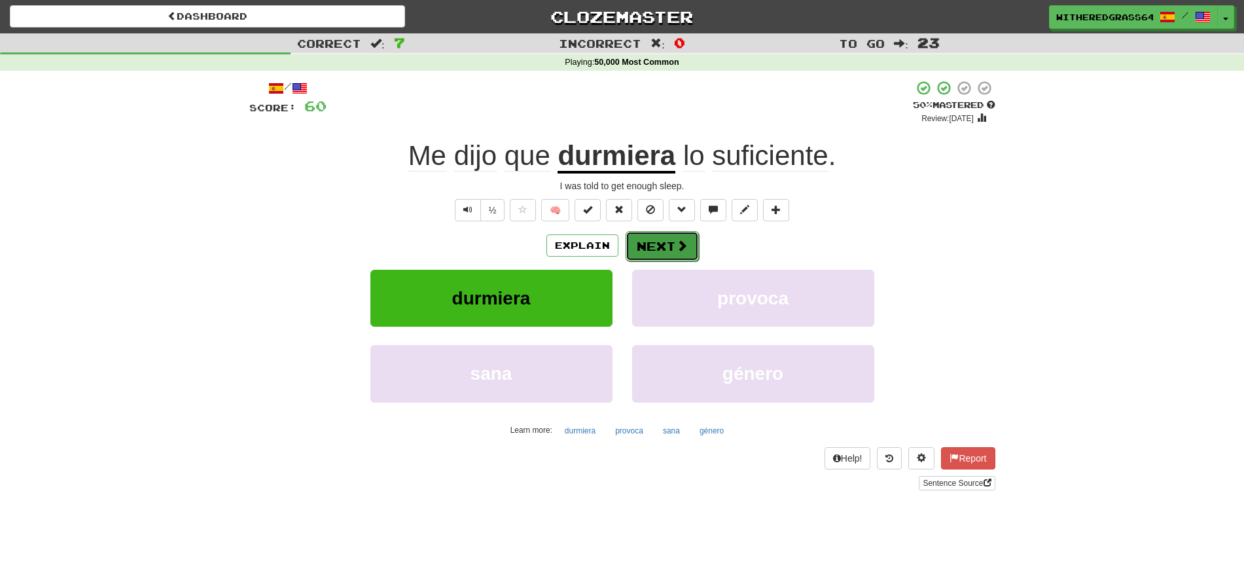
click at [654, 241] on button "Next" at bounding box center [661, 246] width 73 height 30
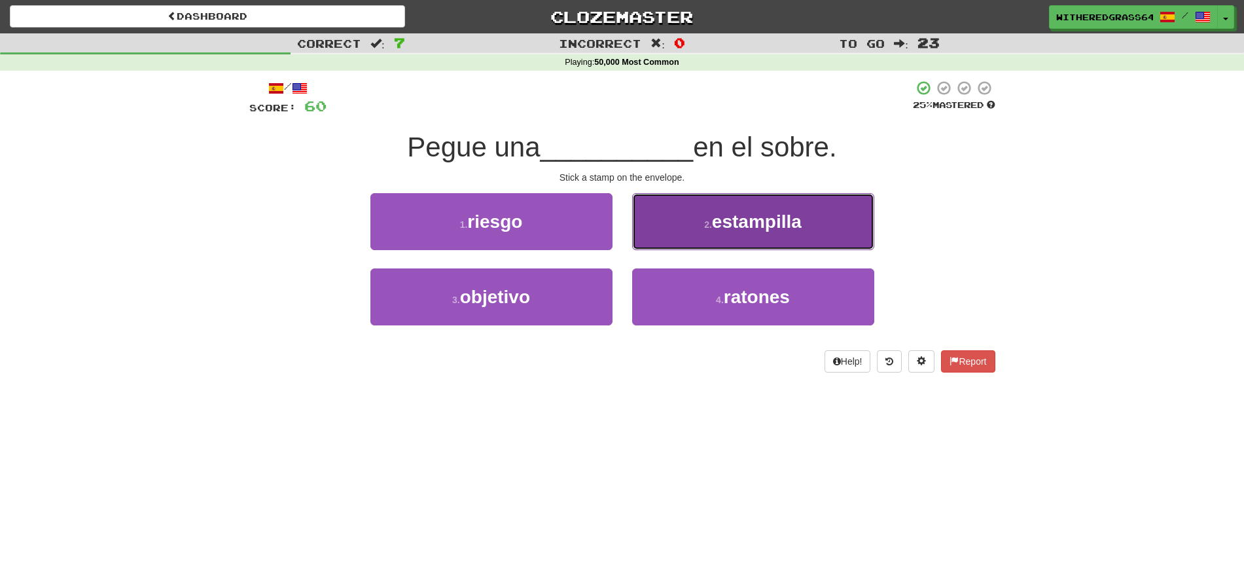
click at [682, 225] on button "2 . estampilla" at bounding box center [753, 221] width 242 height 57
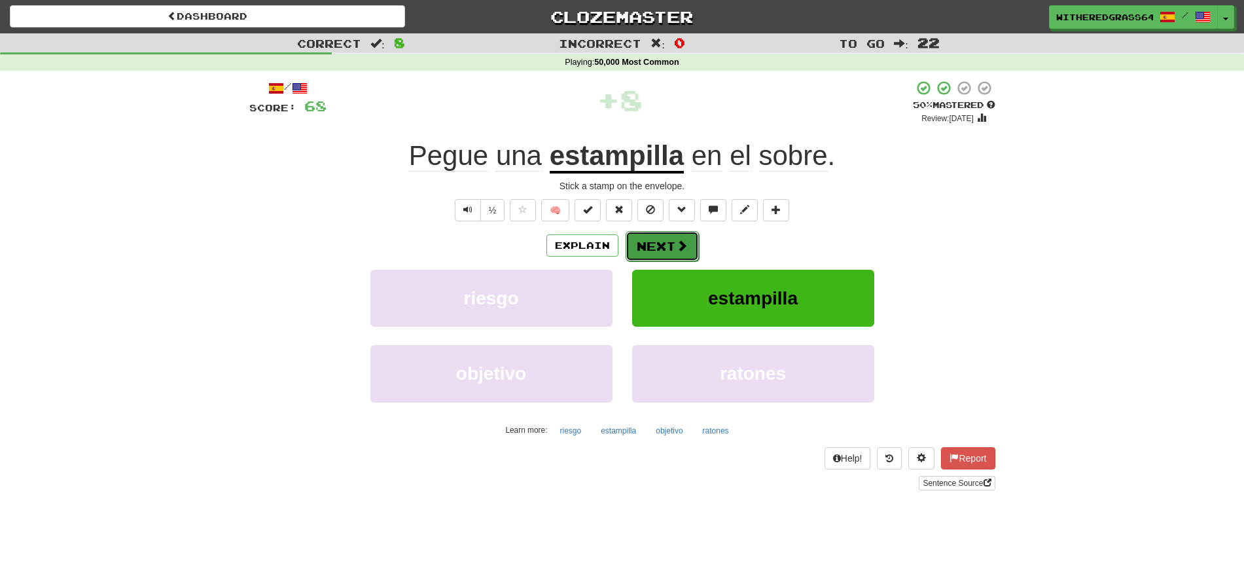
click at [656, 245] on button "Next" at bounding box center [661, 246] width 73 height 30
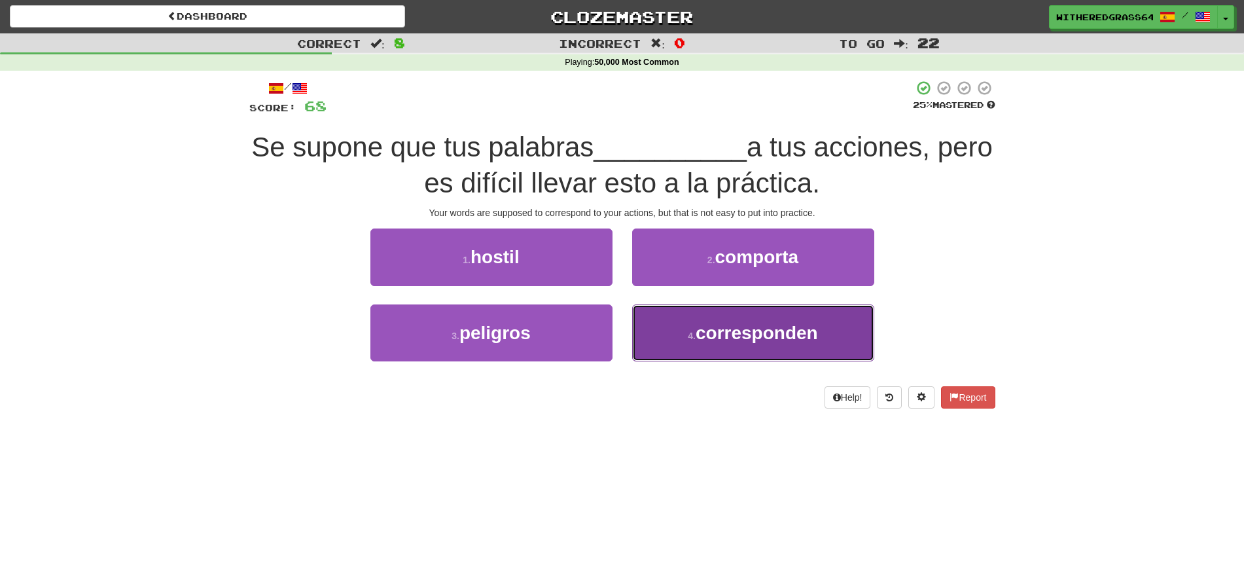
click at [683, 334] on button "4 . corresponden" at bounding box center [753, 332] width 242 height 57
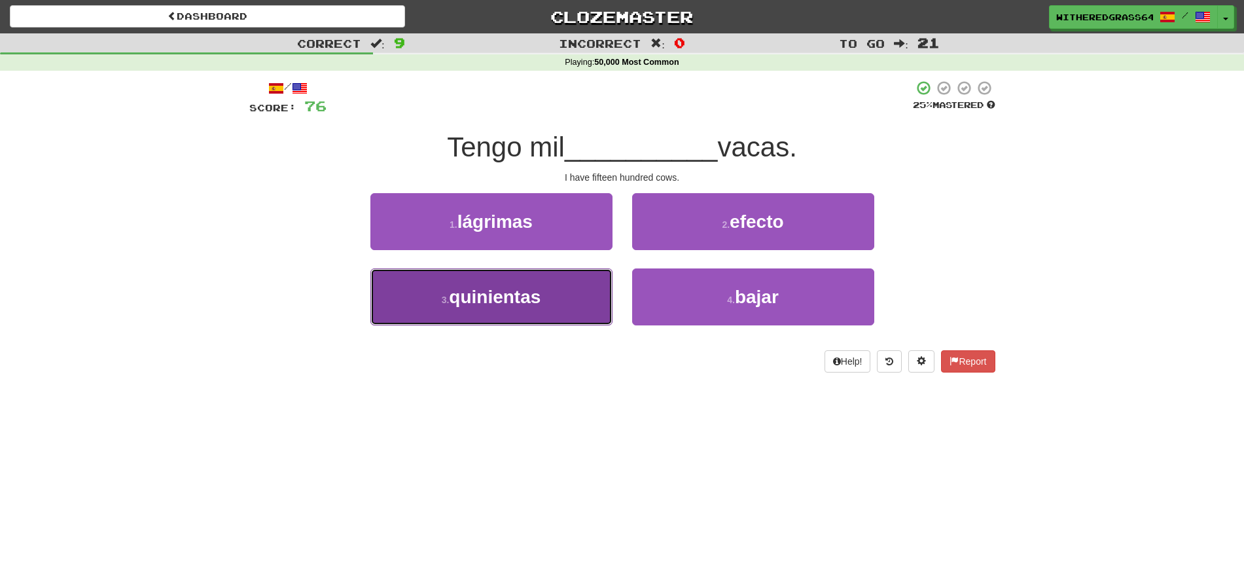
click at [506, 308] on button "3 . quinientas" at bounding box center [491, 296] width 242 height 57
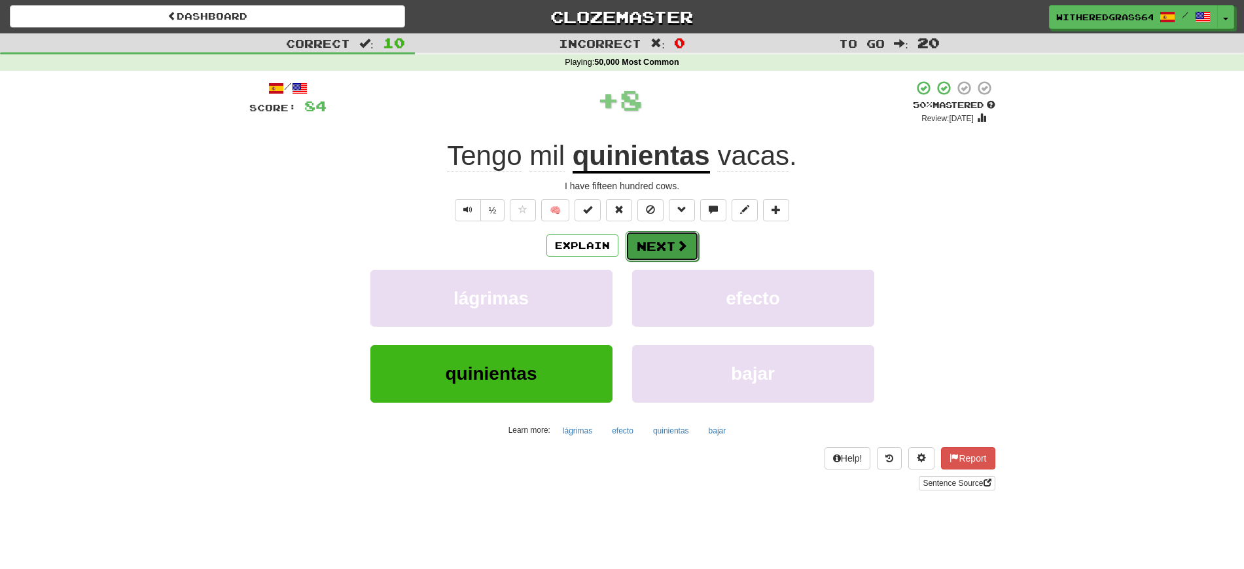
click at [657, 249] on button "Next" at bounding box center [661, 246] width 73 height 30
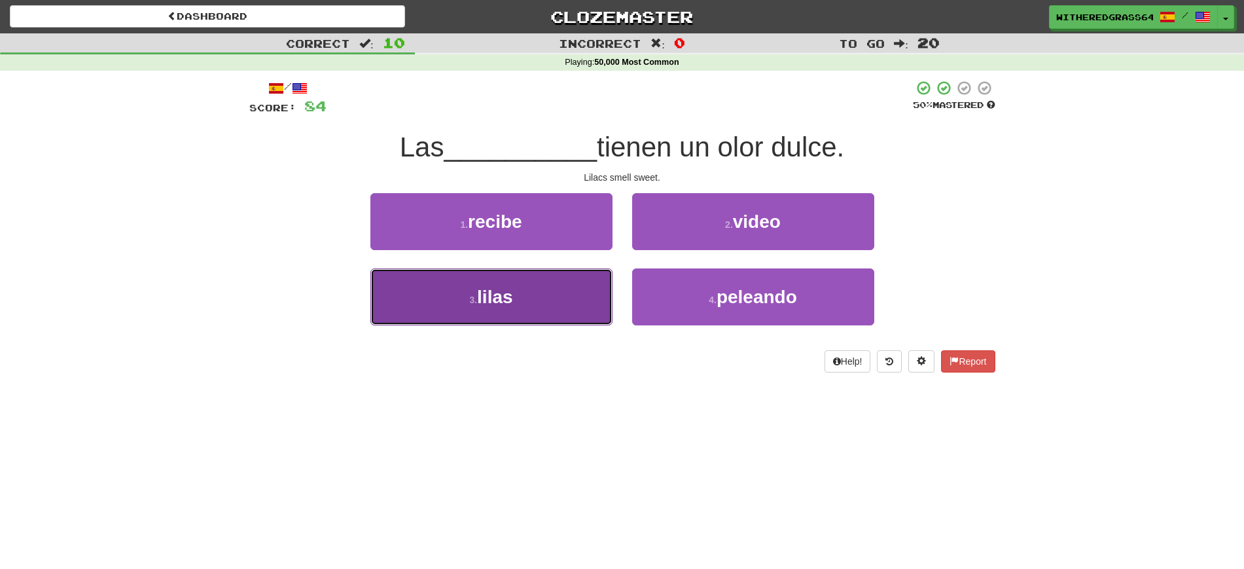
click at [572, 284] on button "3 . lilas" at bounding box center [491, 296] width 242 height 57
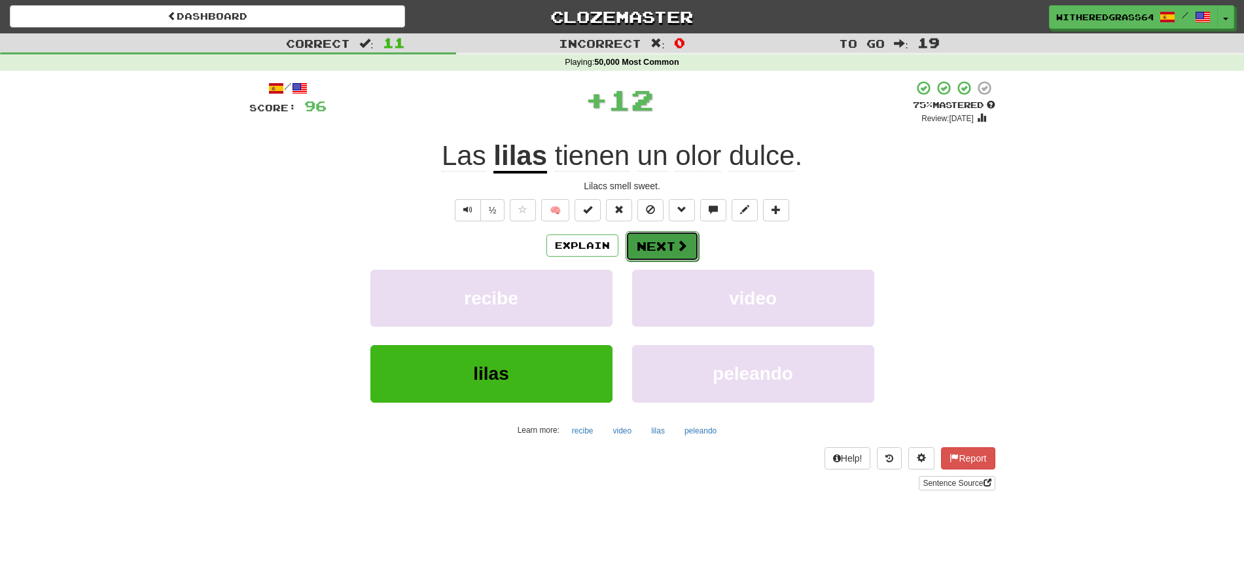
click at [652, 242] on button "Next" at bounding box center [661, 246] width 73 height 30
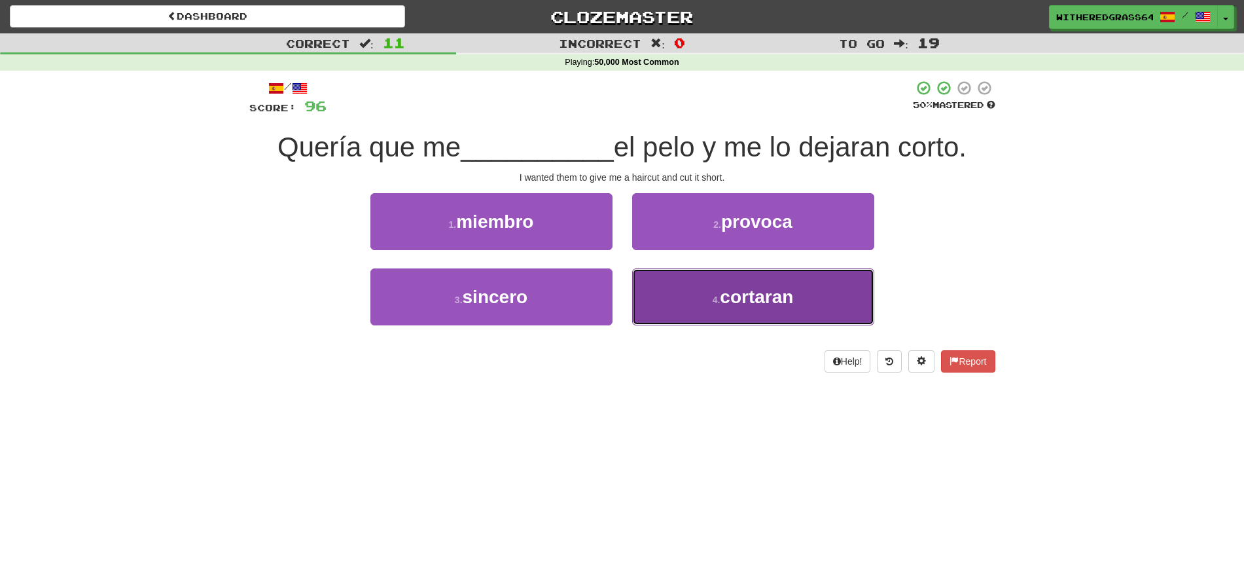
click at [678, 304] on button "4 . cortaran" at bounding box center [753, 296] width 242 height 57
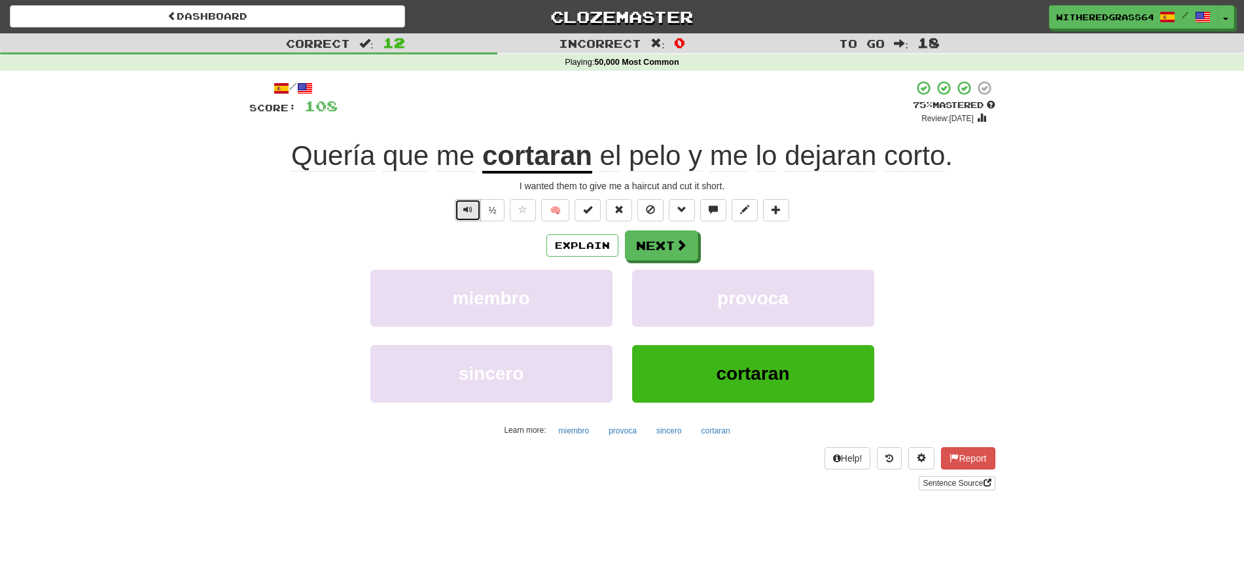
click at [475, 211] on button "Text-to-speech controls" at bounding box center [468, 210] width 26 height 22
click at [659, 245] on button "Next" at bounding box center [661, 246] width 73 height 30
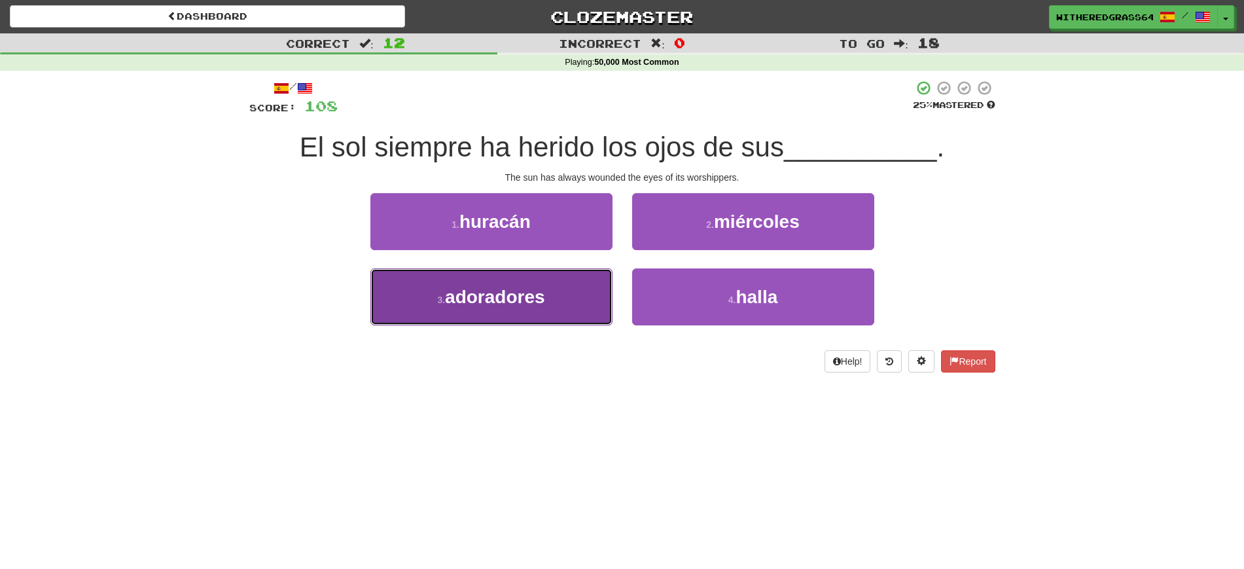
click at [562, 306] on button "3 . adoradores" at bounding box center [491, 296] width 242 height 57
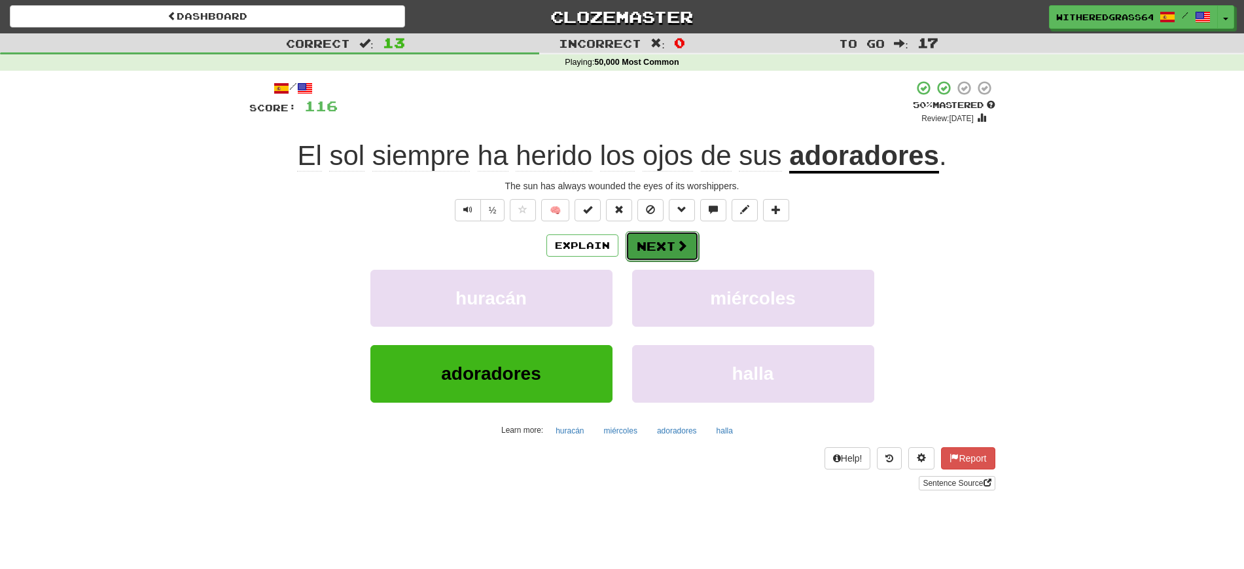
click at [671, 251] on button "Next" at bounding box center [661, 246] width 73 height 30
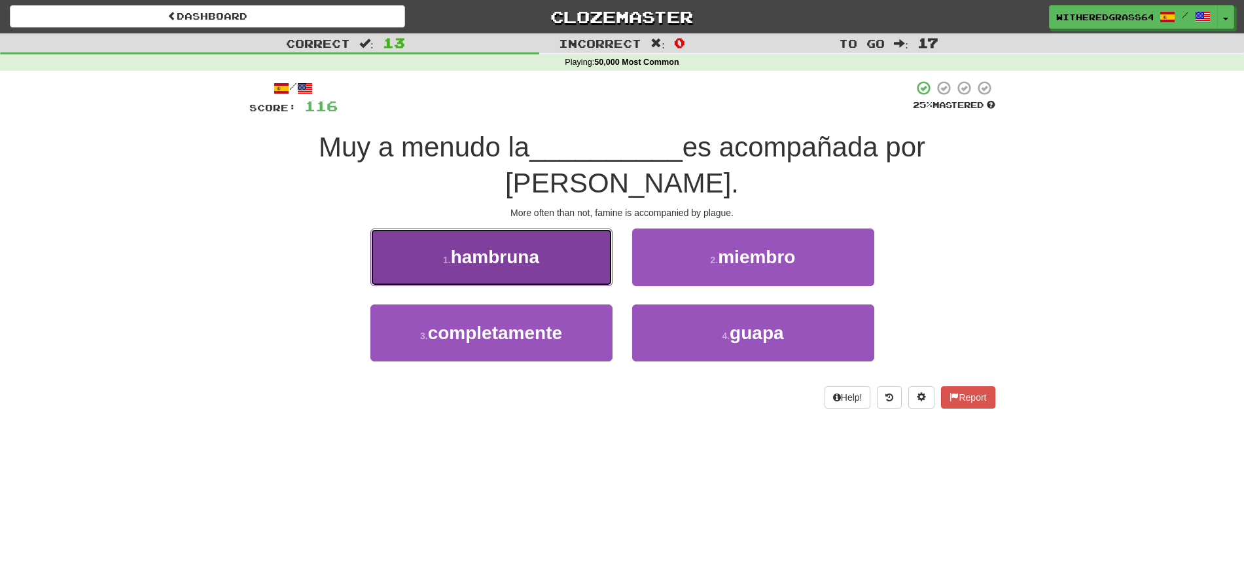
click at [598, 228] on button "1 . hambruna" at bounding box center [491, 256] width 242 height 57
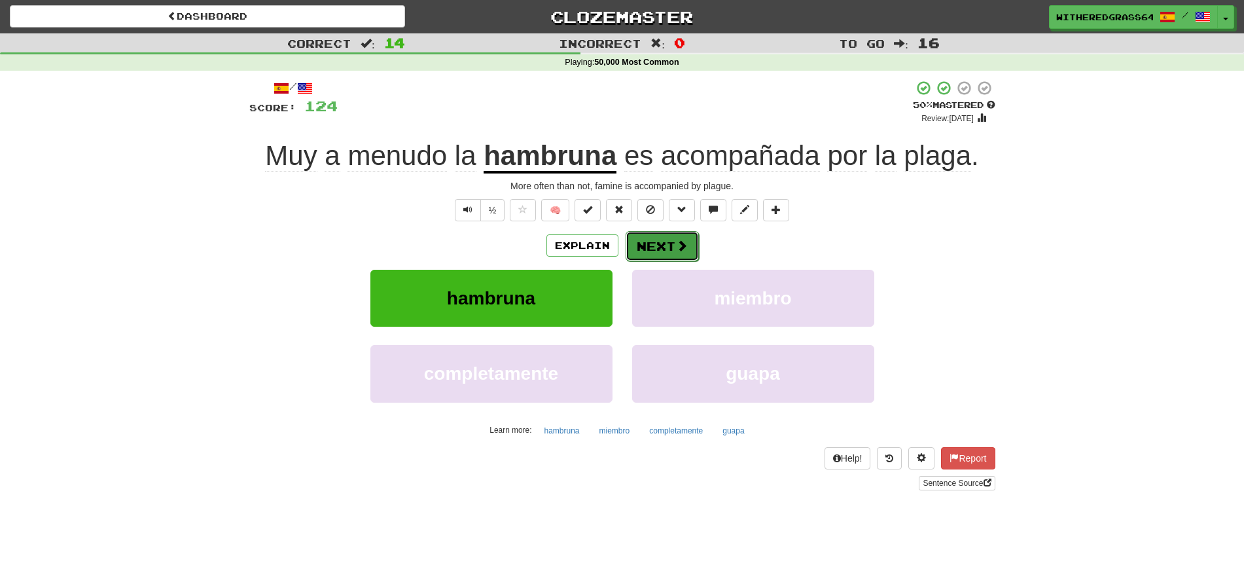
click at [670, 240] on button "Next" at bounding box center [661, 246] width 73 height 30
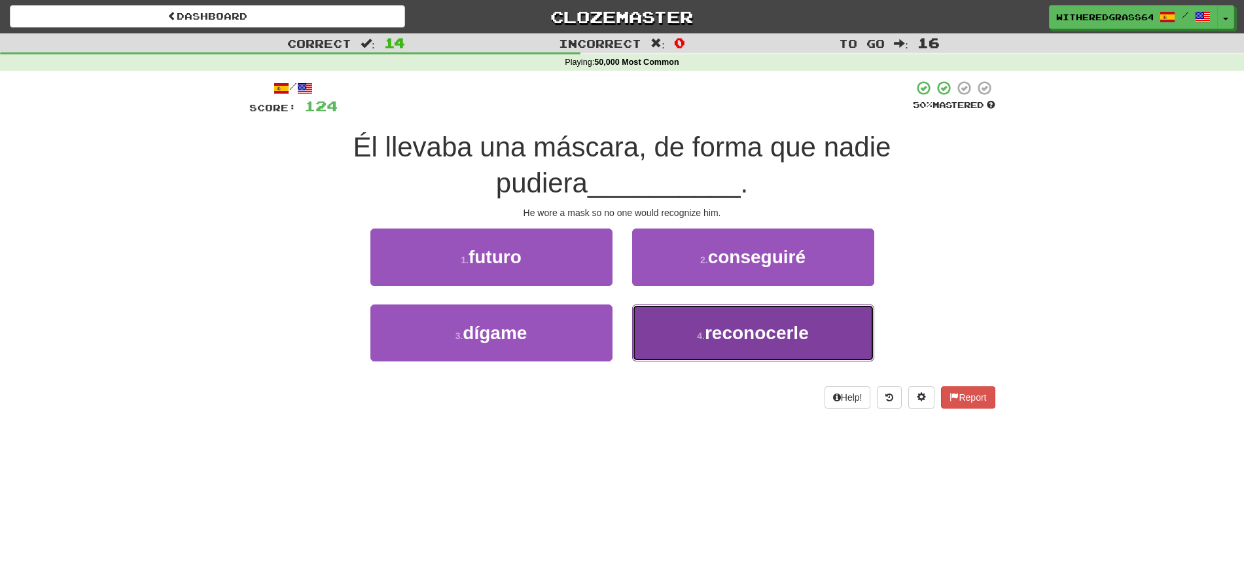
click at [665, 326] on button "4 . reconocerle" at bounding box center [753, 332] width 242 height 57
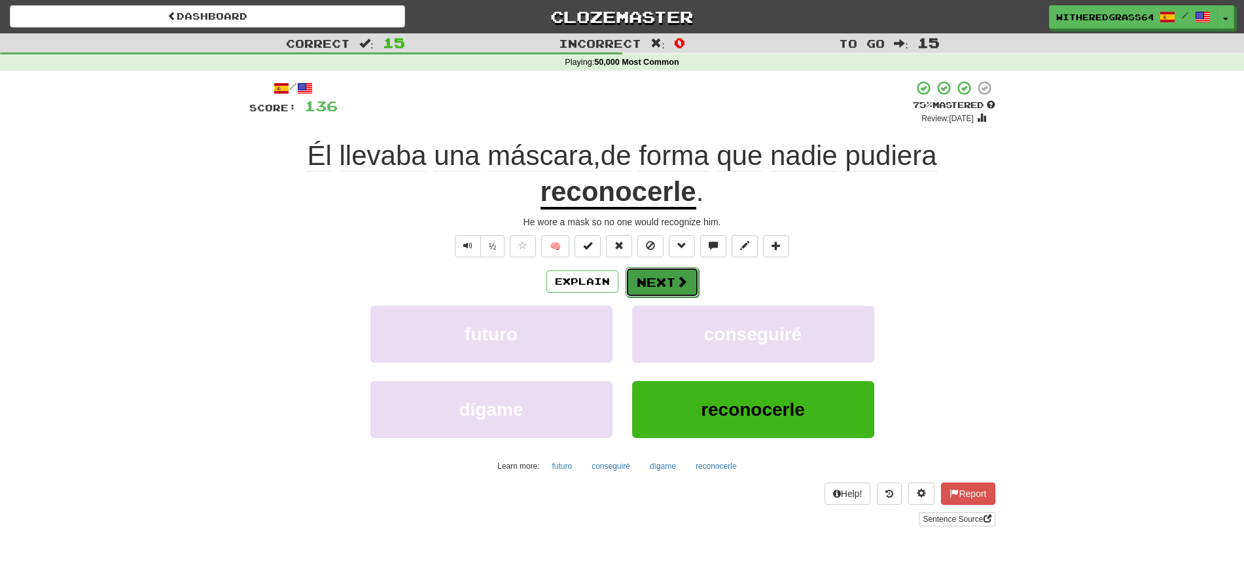
click at [662, 287] on button "Next" at bounding box center [661, 282] width 73 height 30
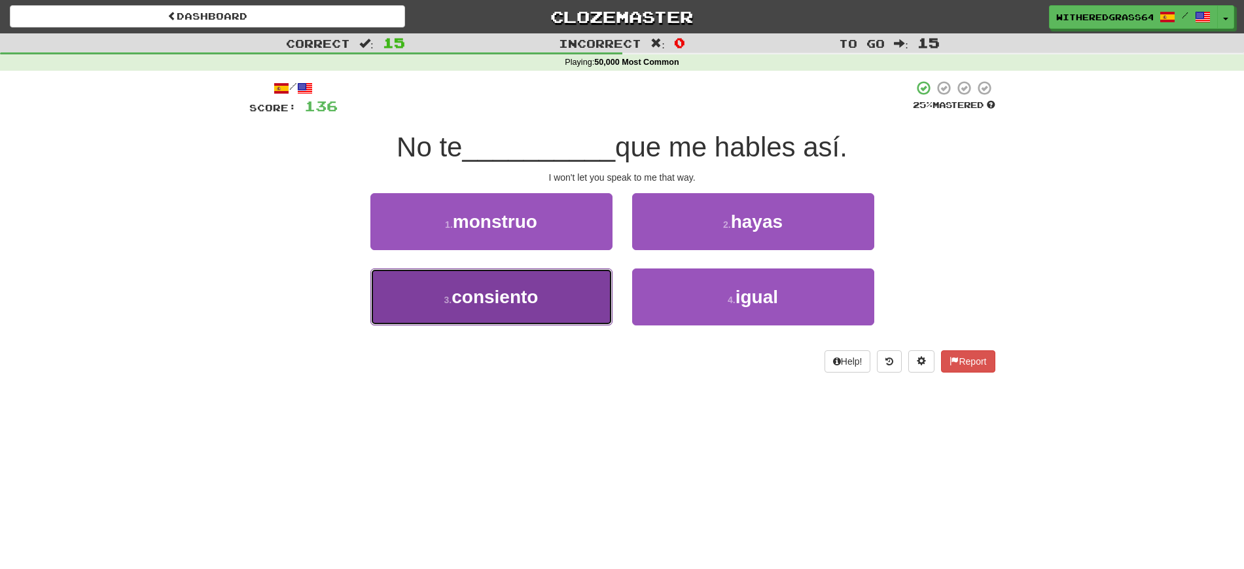
click at [577, 292] on button "3 . consiento" at bounding box center [491, 296] width 242 height 57
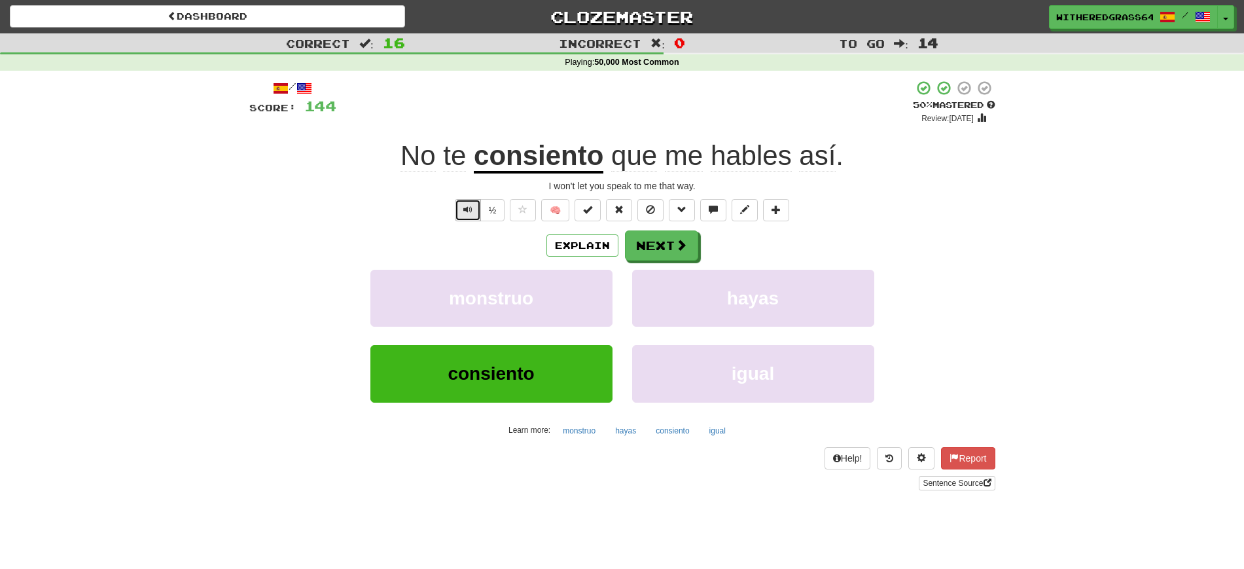
click at [461, 215] on button "Text-to-speech controls" at bounding box center [468, 210] width 26 height 22
click at [648, 239] on button "Next" at bounding box center [661, 246] width 73 height 30
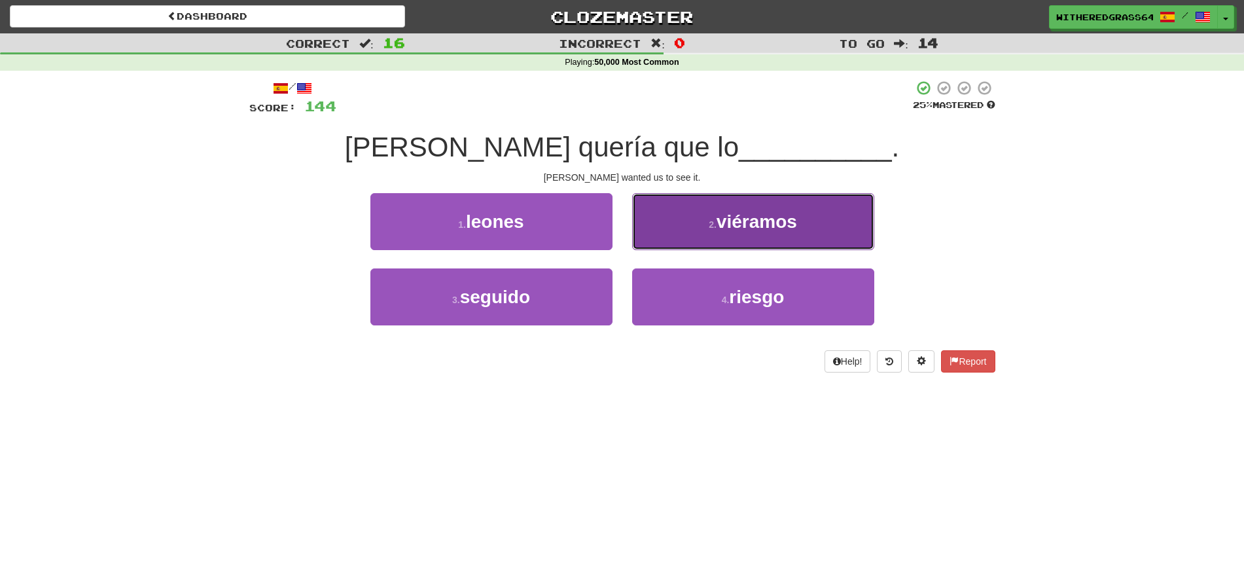
click at [671, 215] on button "2 . viéramos" at bounding box center [753, 221] width 242 height 57
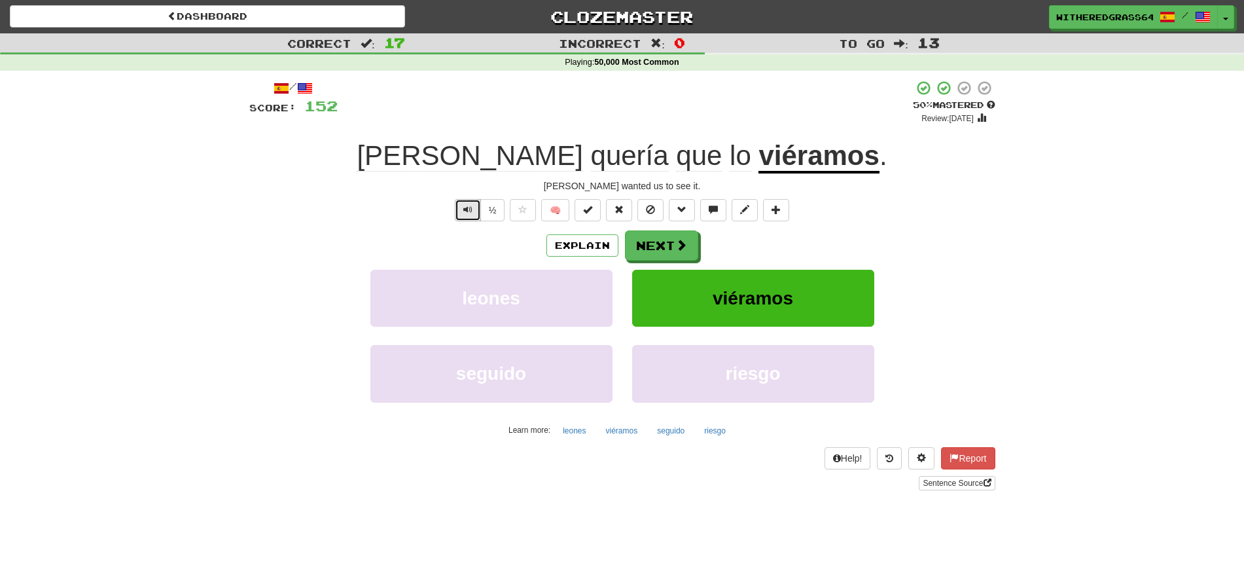
click at [468, 219] on button "Text-to-speech controls" at bounding box center [468, 210] width 26 height 22
drag, startPoint x: 650, startPoint y: 249, endPoint x: 641, endPoint y: 243, distance: 10.9
click at [641, 243] on button "Next" at bounding box center [661, 246] width 73 height 30
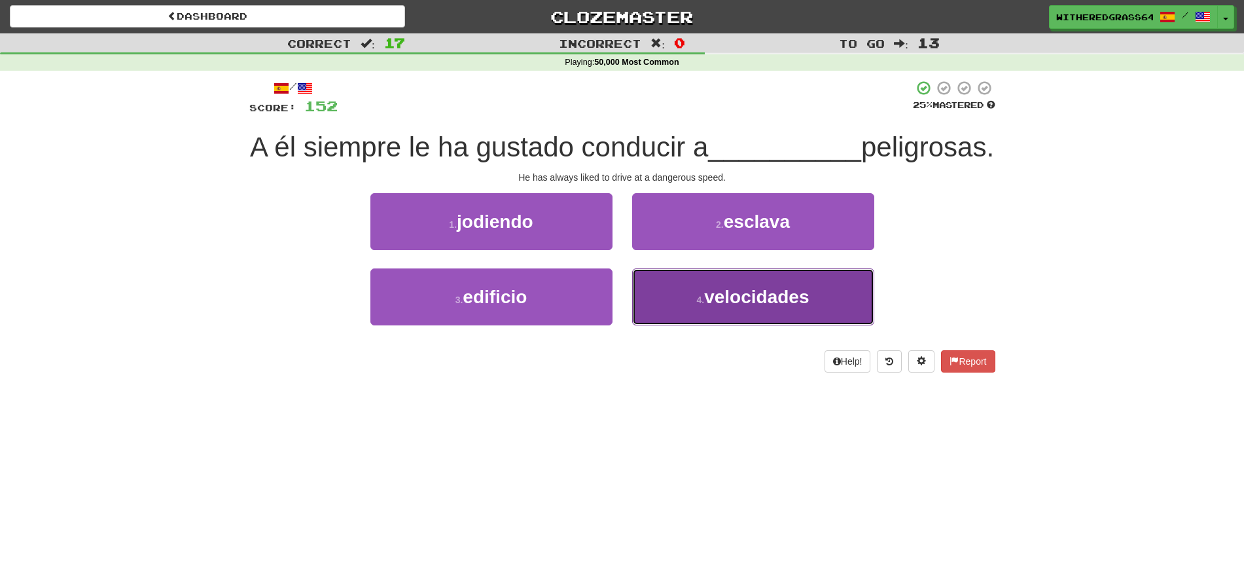
click at [660, 325] on button "4 . velocidades" at bounding box center [753, 296] width 242 height 57
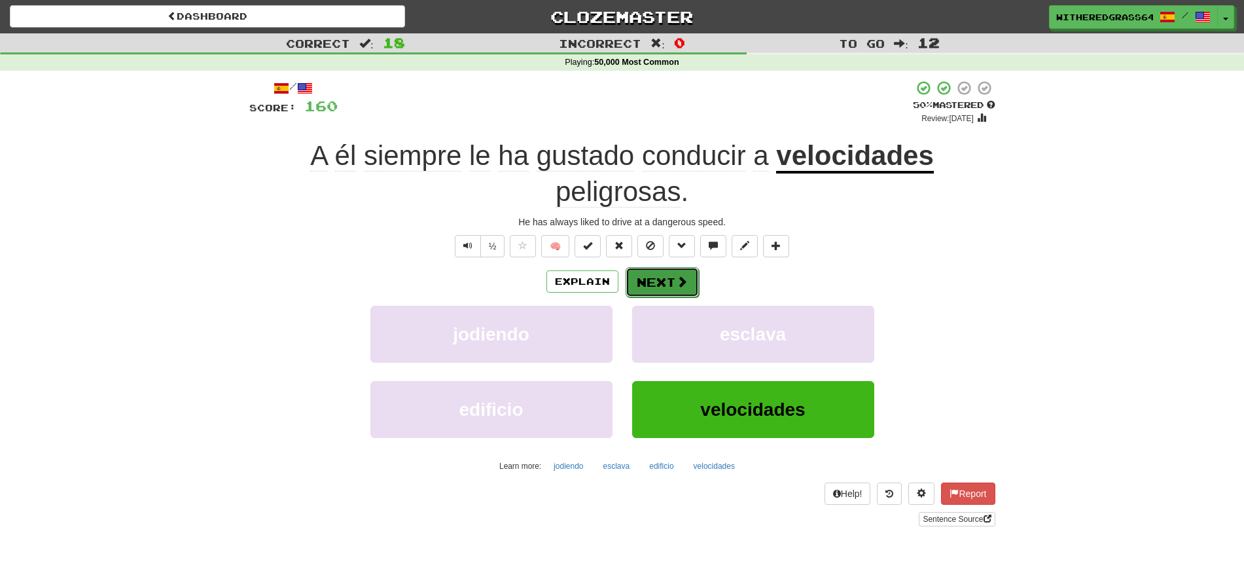
click at [667, 277] on button "Next" at bounding box center [661, 282] width 73 height 30
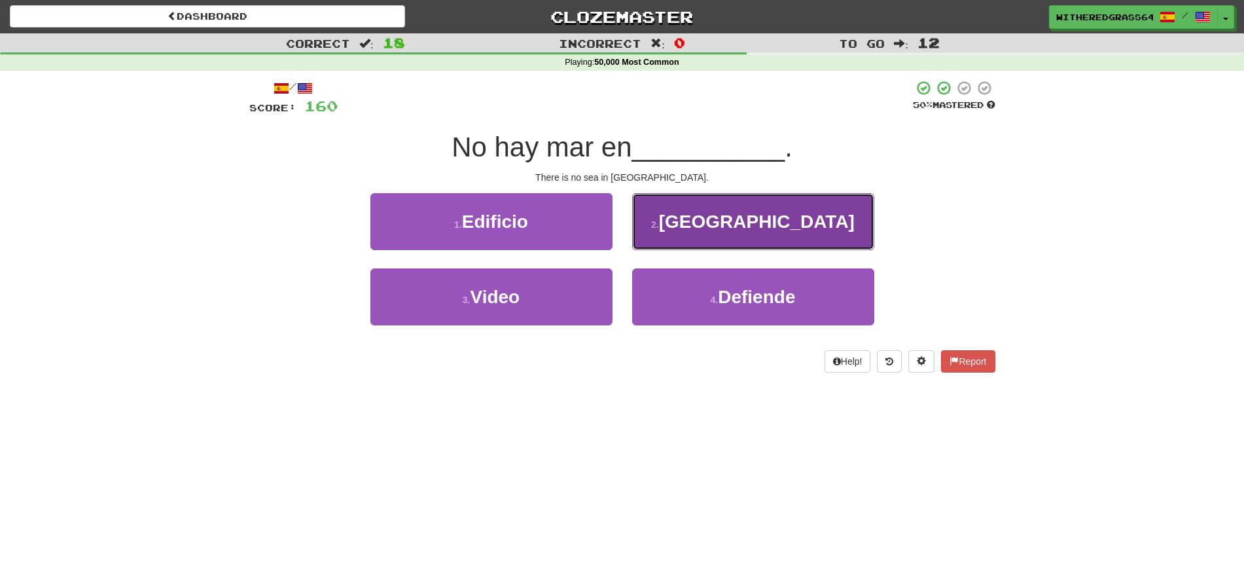
click at [687, 226] on button "2 . Armenia" at bounding box center [753, 221] width 242 height 57
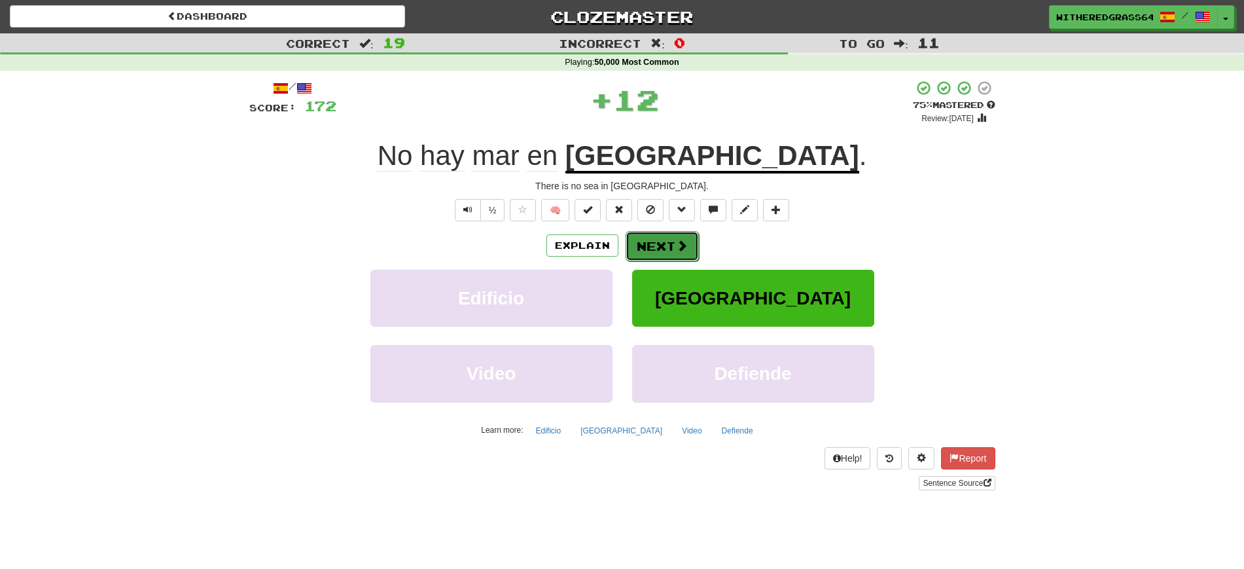
click at [680, 247] on span at bounding box center [682, 245] width 12 height 12
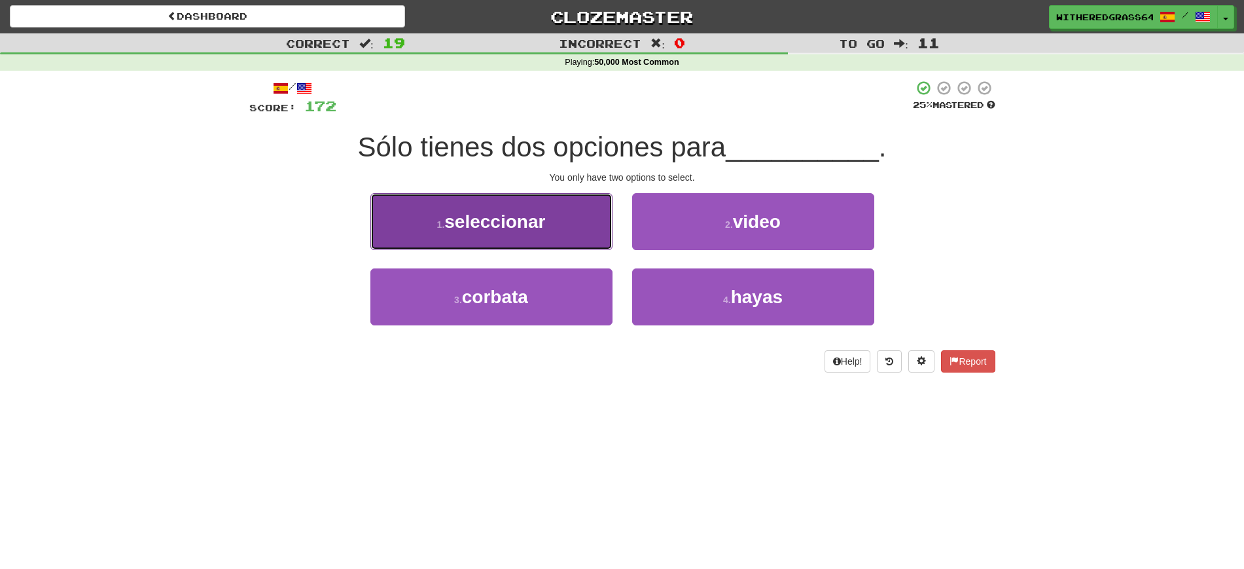
click at [566, 219] on button "1 . seleccionar" at bounding box center [491, 221] width 242 height 57
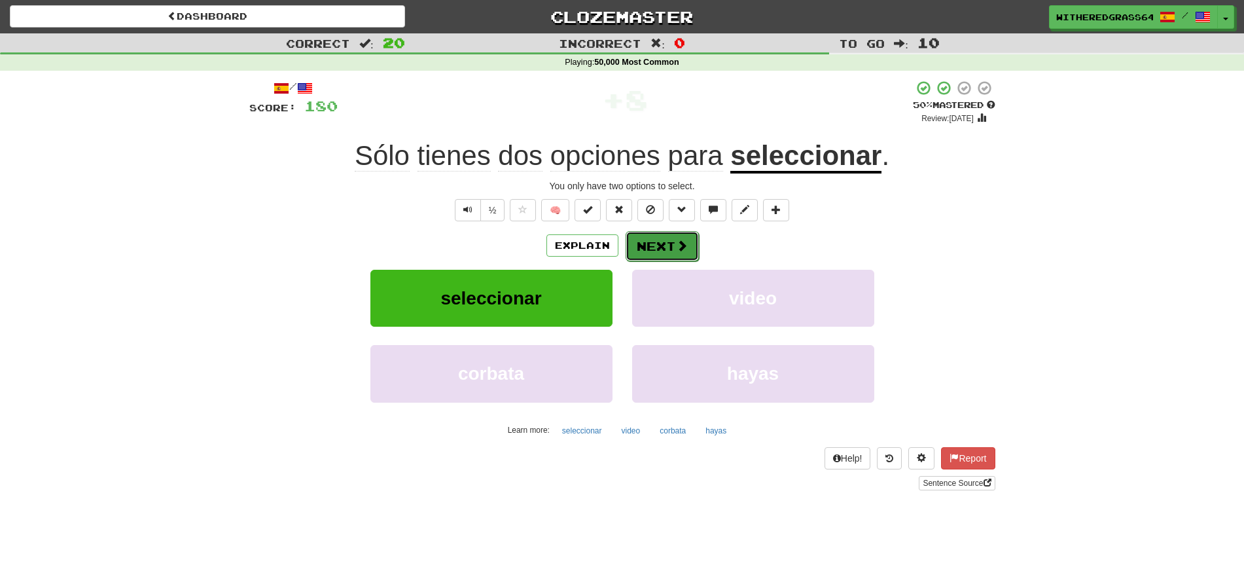
click at [654, 253] on button "Next" at bounding box center [661, 246] width 73 height 30
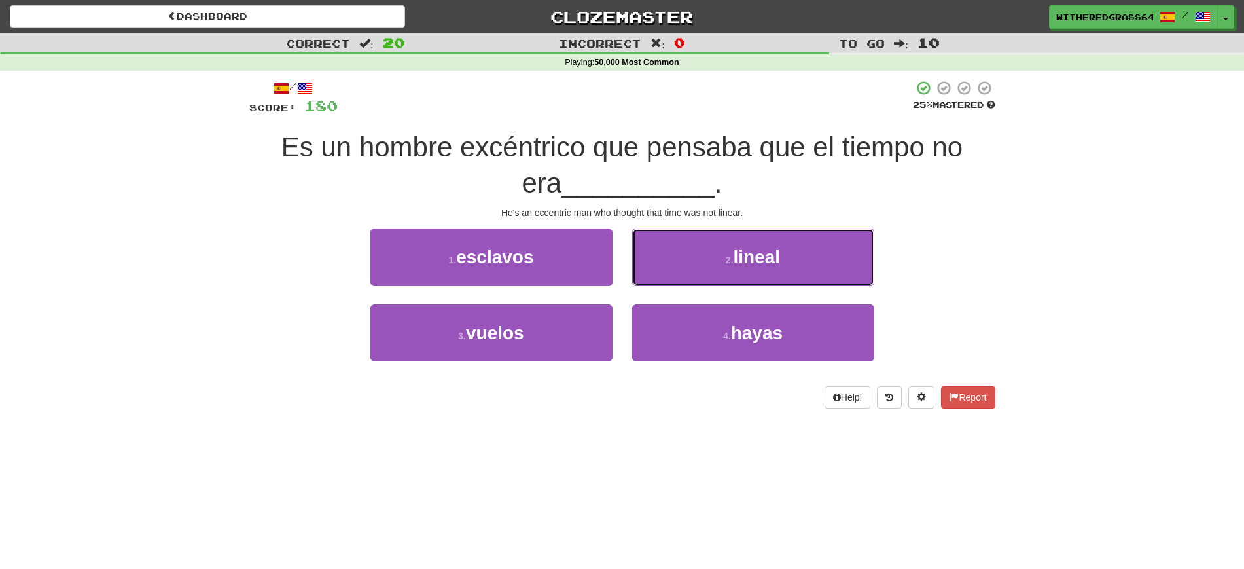
click at [654, 253] on button "2 . lineal" at bounding box center [753, 256] width 242 height 57
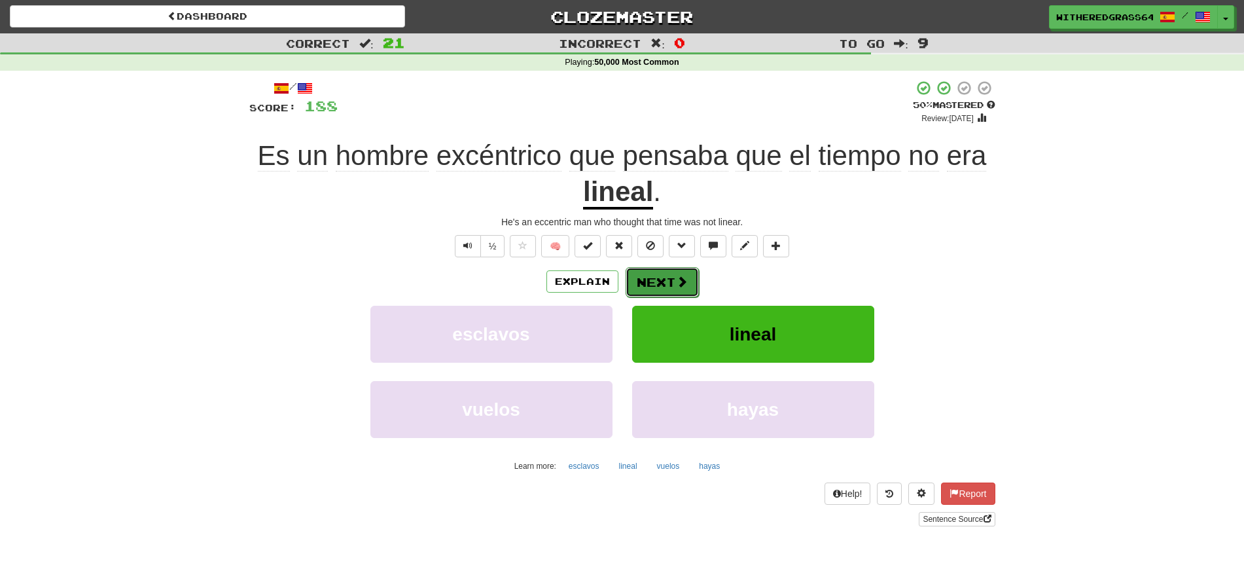
click at [652, 275] on button "Next" at bounding box center [661, 282] width 73 height 30
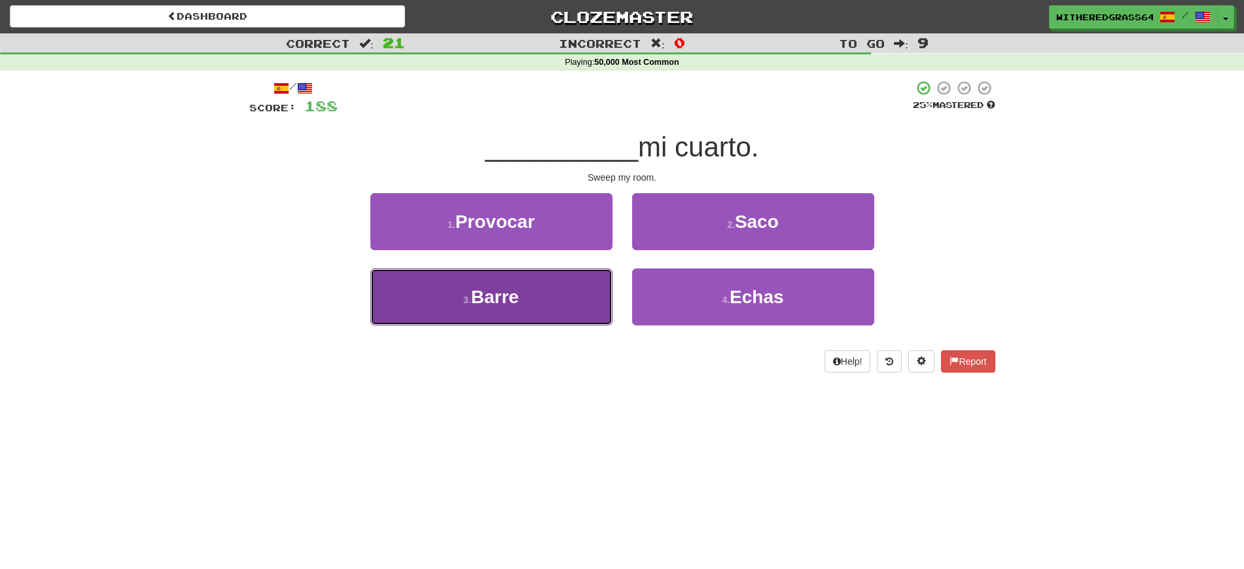
click at [588, 291] on button "3 . Barre" at bounding box center [491, 296] width 242 height 57
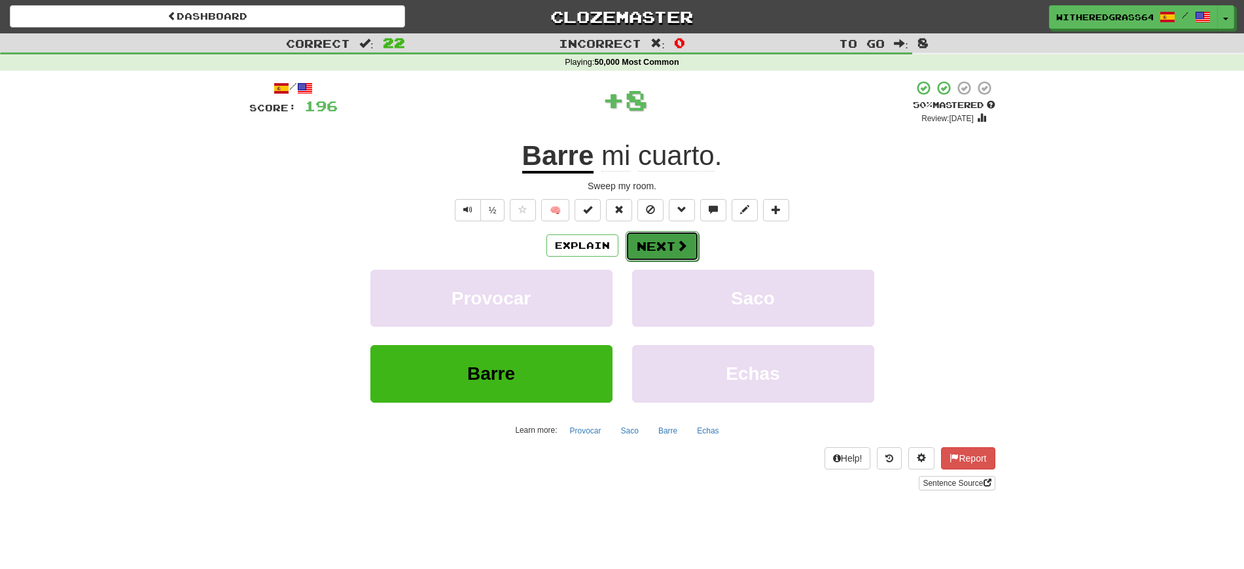
click at [658, 247] on button "Next" at bounding box center [661, 246] width 73 height 30
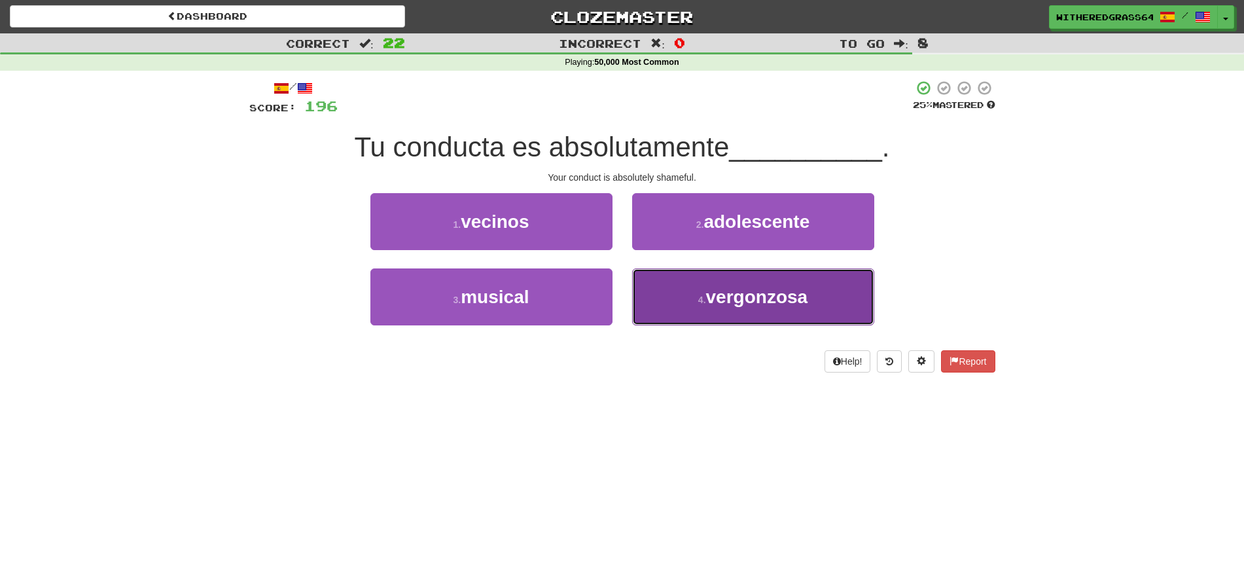
click at [671, 294] on button "4 . vergonzosa" at bounding box center [753, 296] width 242 height 57
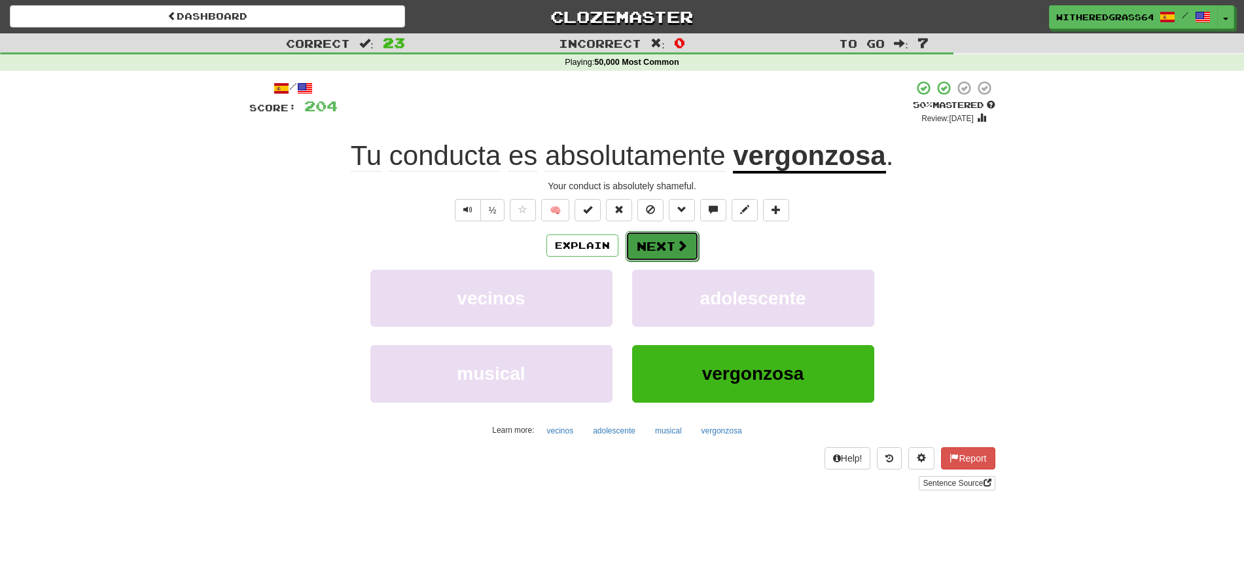
click at [664, 245] on button "Next" at bounding box center [661, 246] width 73 height 30
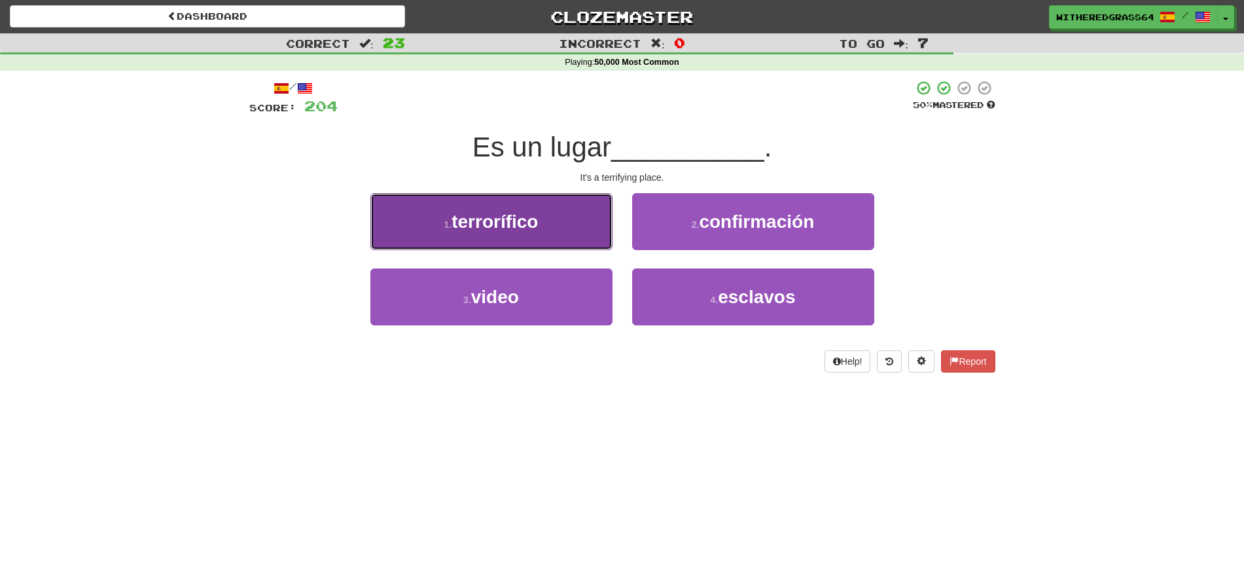
click at [564, 224] on button "1 . terrorífico" at bounding box center [491, 221] width 242 height 57
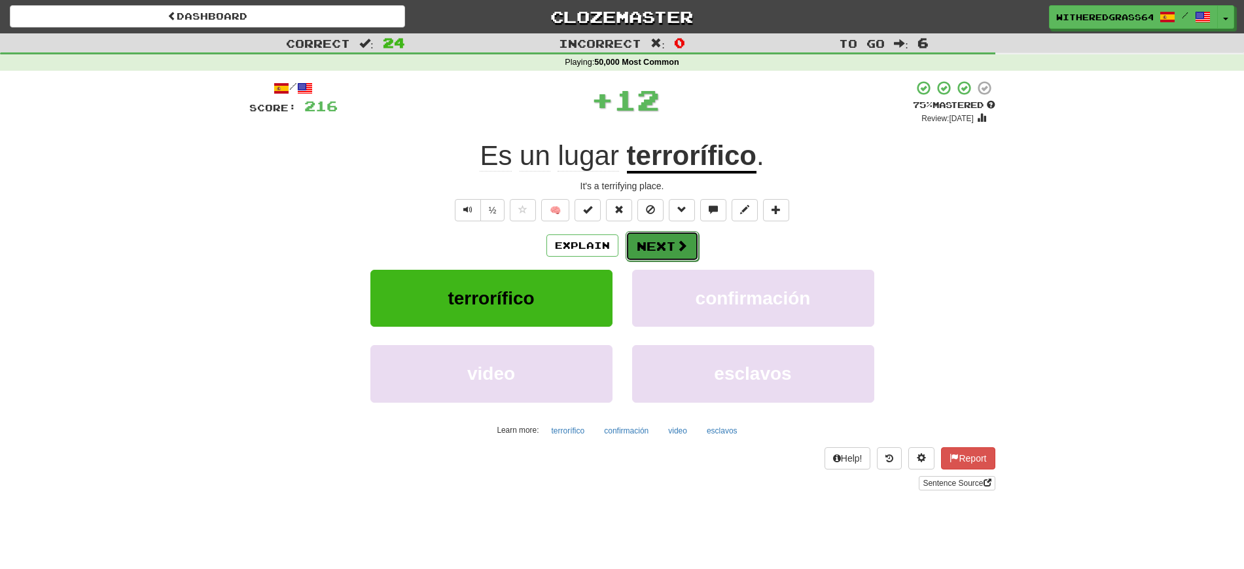
click at [668, 249] on button "Next" at bounding box center [661, 246] width 73 height 30
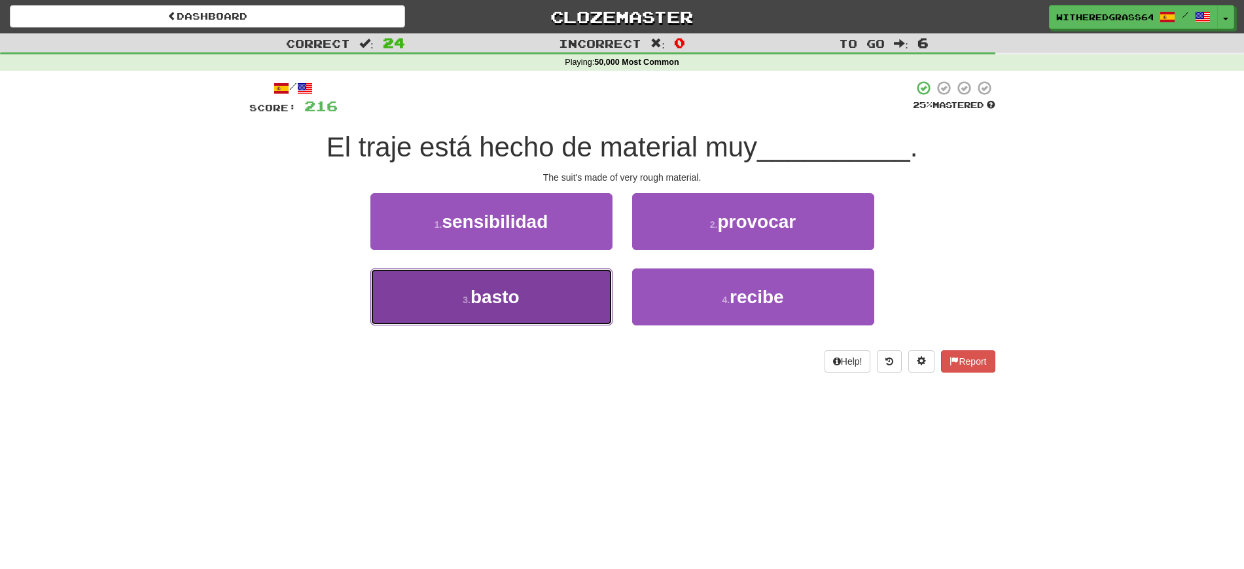
click at [561, 300] on button "3 . basto" at bounding box center [491, 296] width 242 height 57
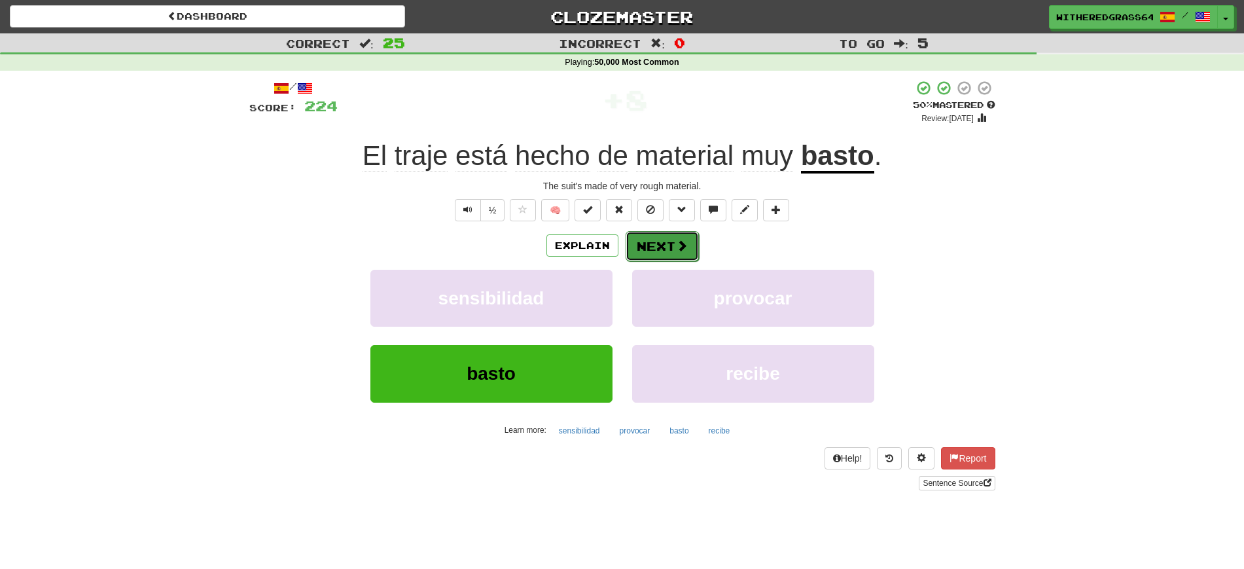
click at [657, 238] on button "Next" at bounding box center [661, 246] width 73 height 30
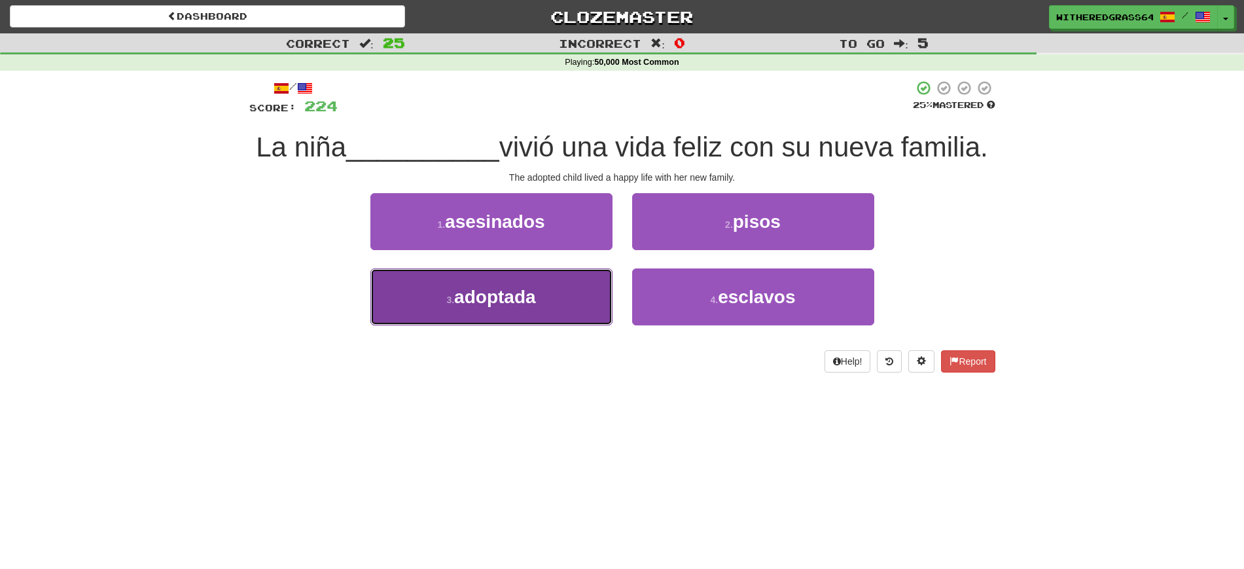
click at [578, 318] on button "3 . adoptada" at bounding box center [491, 296] width 242 height 57
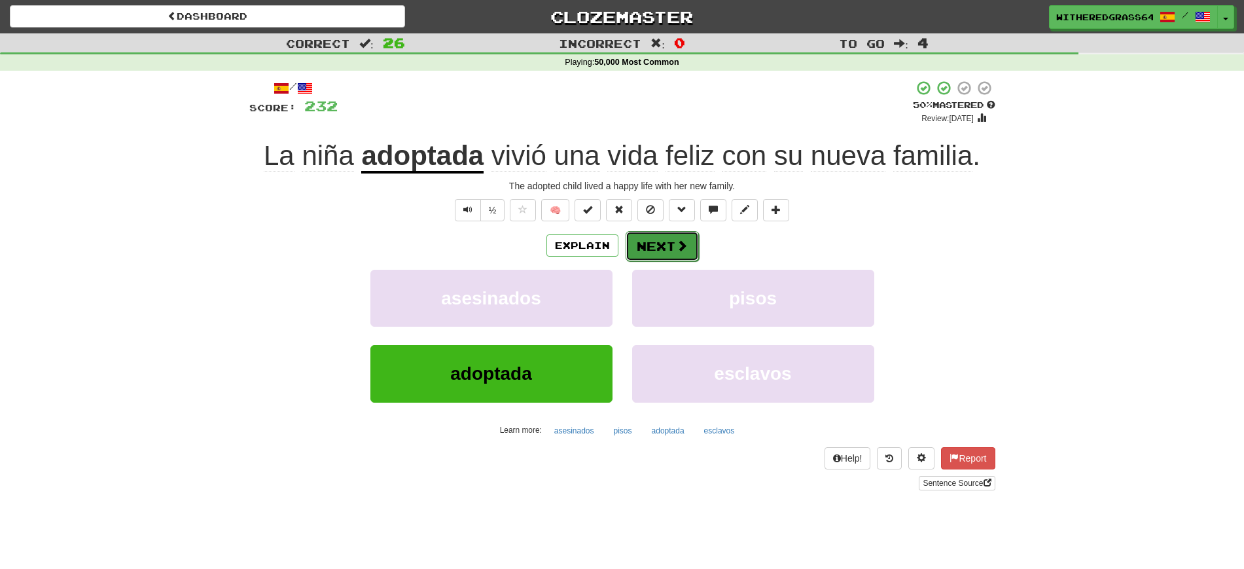
click at [669, 247] on button "Next" at bounding box center [661, 246] width 73 height 30
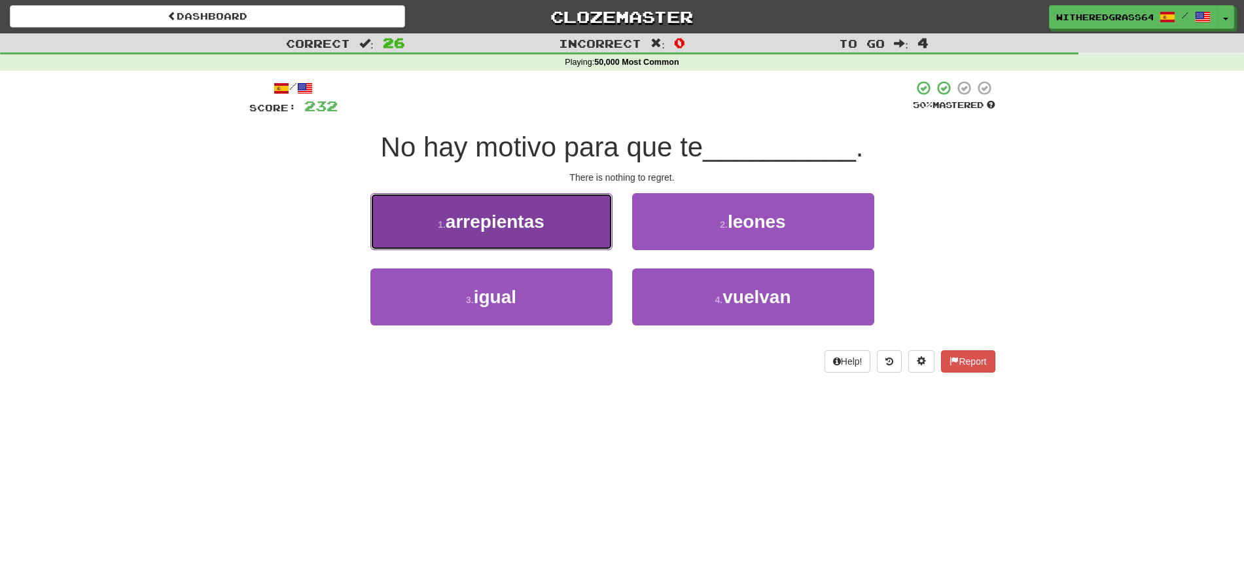
click at [593, 233] on button "1 . arrepientas" at bounding box center [491, 221] width 242 height 57
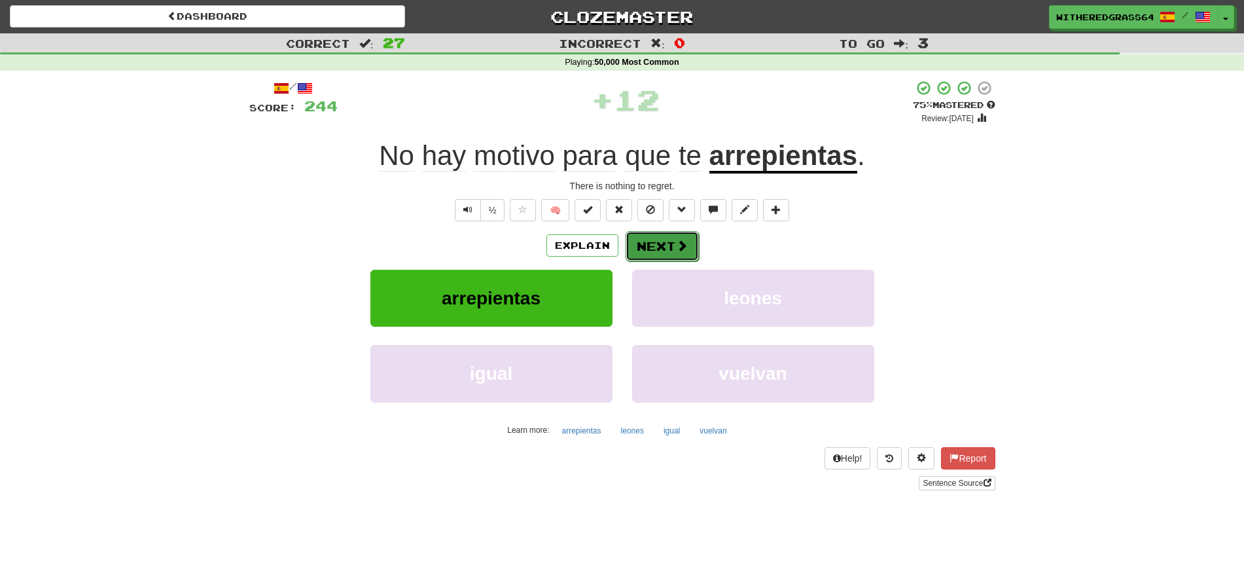
click at [676, 237] on button "Next" at bounding box center [661, 246] width 73 height 30
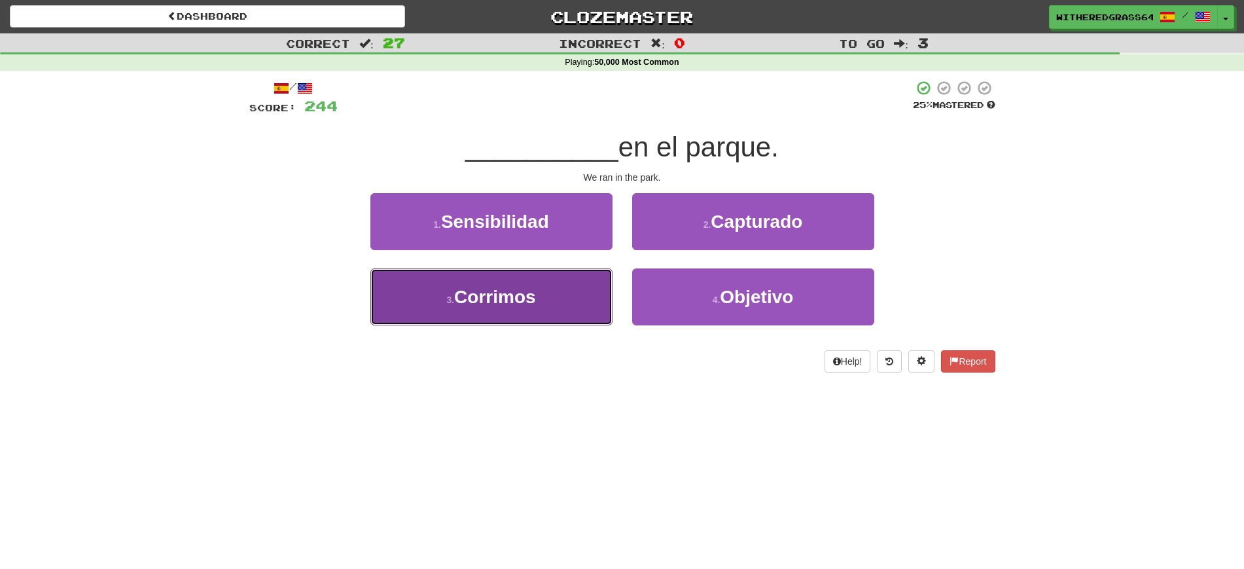
click at [558, 293] on button "3 . Corrimos" at bounding box center [491, 296] width 242 height 57
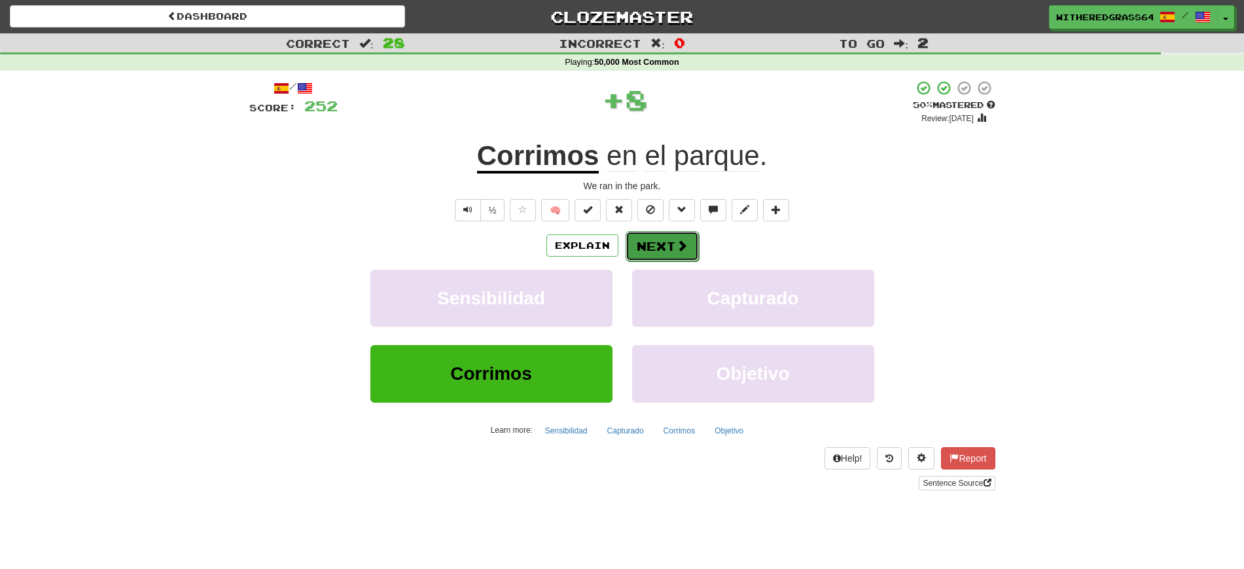
click at [651, 243] on button "Next" at bounding box center [661, 246] width 73 height 30
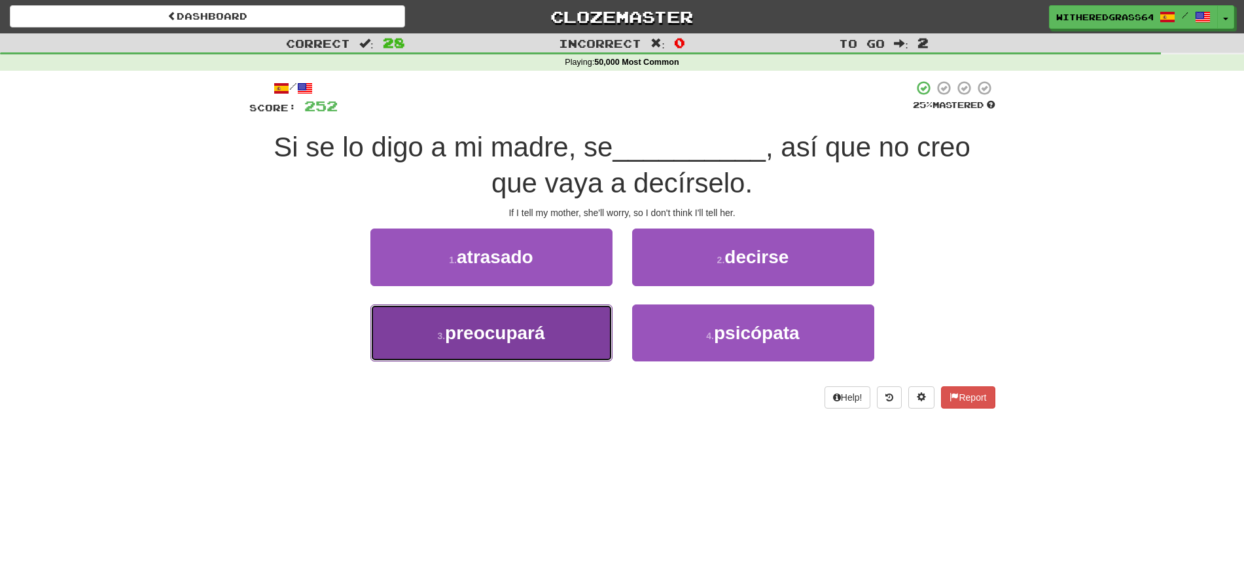
click at [580, 321] on button "3 . preocupará" at bounding box center [491, 332] width 242 height 57
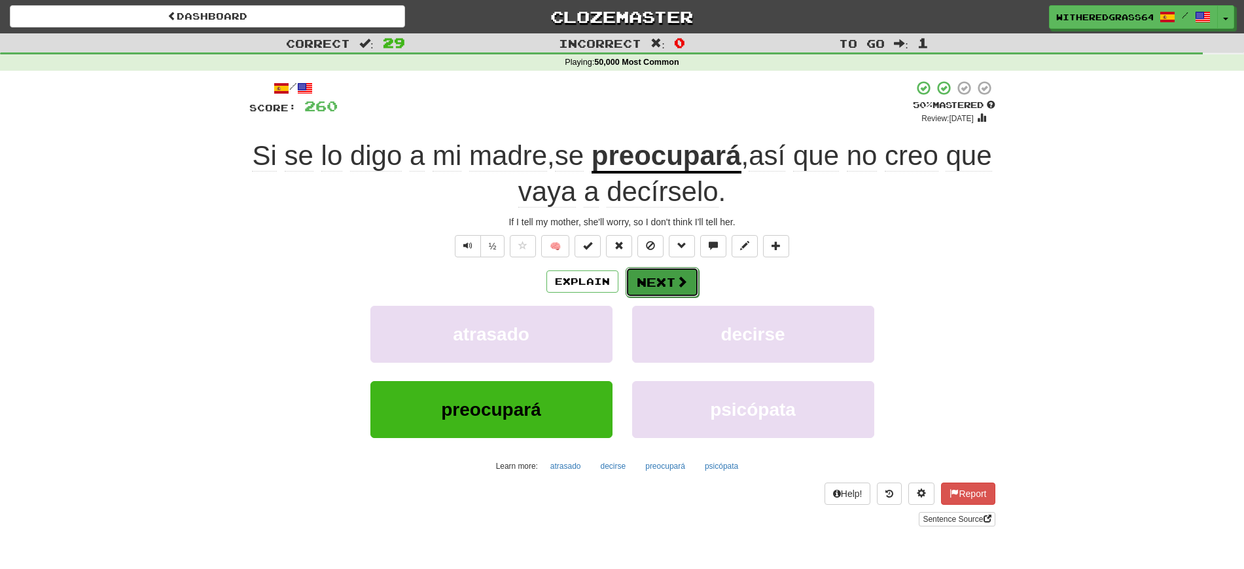
click at [667, 285] on button "Next" at bounding box center [661, 282] width 73 height 30
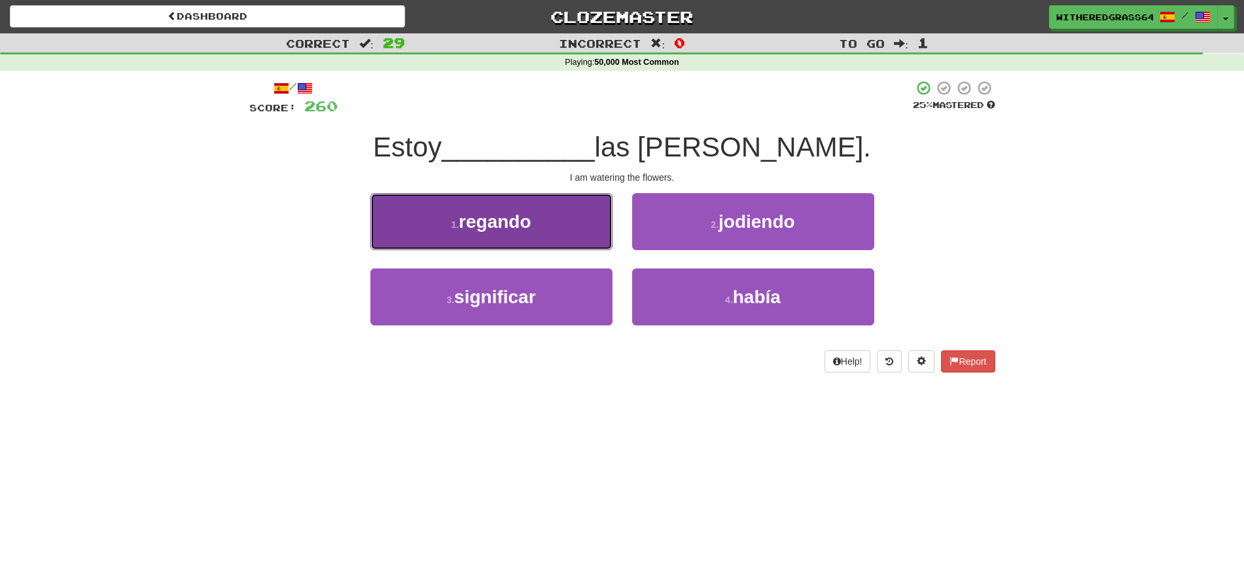
click at [575, 224] on button "1 . regando" at bounding box center [491, 221] width 242 height 57
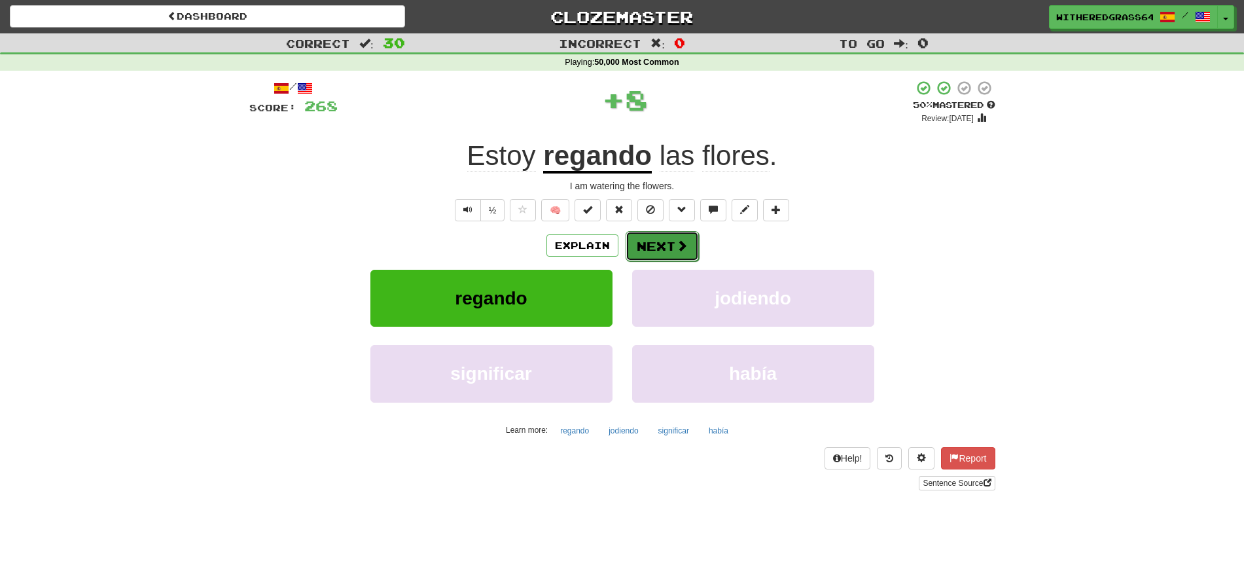
click at [658, 243] on button "Next" at bounding box center [661, 246] width 73 height 30
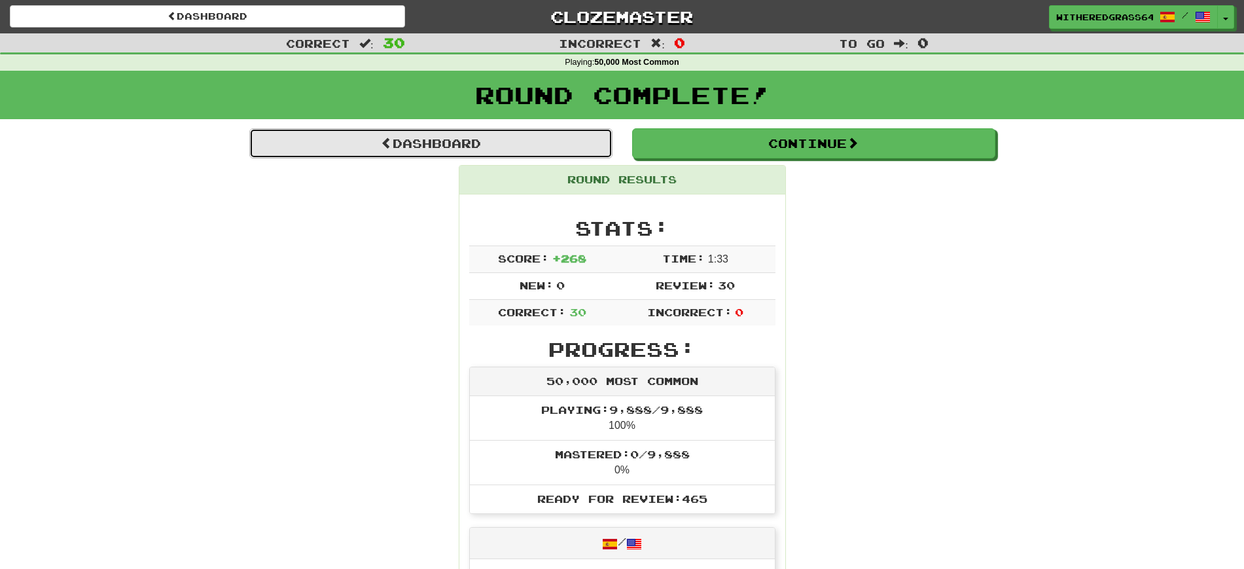
click at [506, 146] on link "Dashboard" at bounding box center [430, 143] width 363 height 30
